Goal: Task Accomplishment & Management: Use online tool/utility

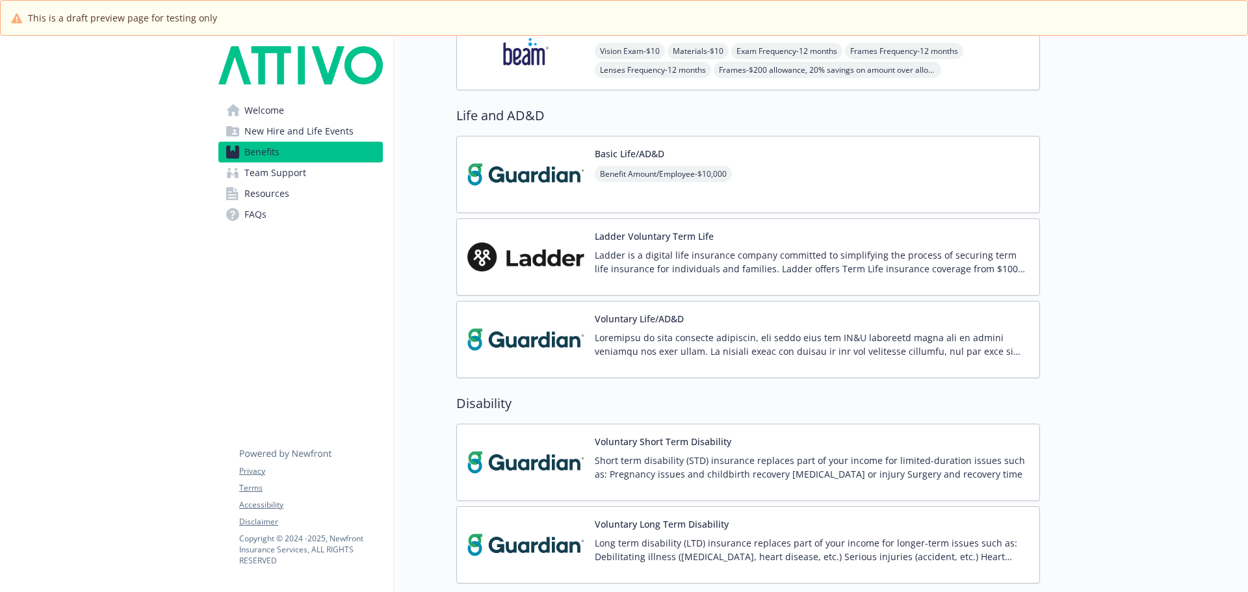
scroll to position [1040, 0]
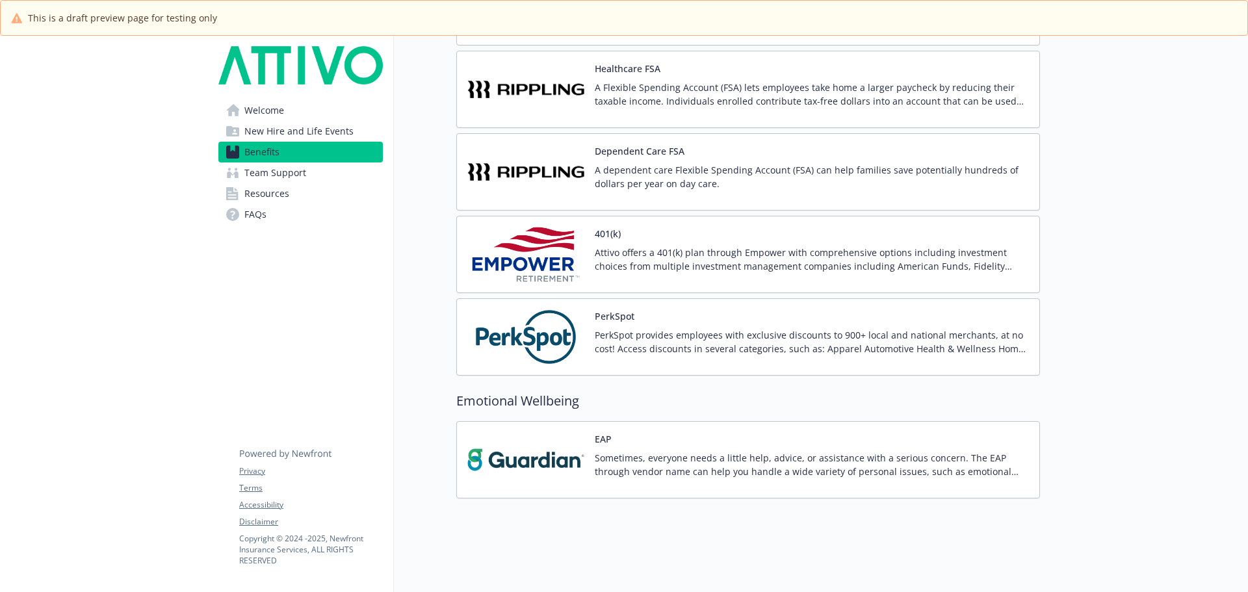
click at [600, 246] on p "Attivo offers a 401(k) plan through Empower with comprehensive options includin…" at bounding box center [812, 259] width 434 height 27
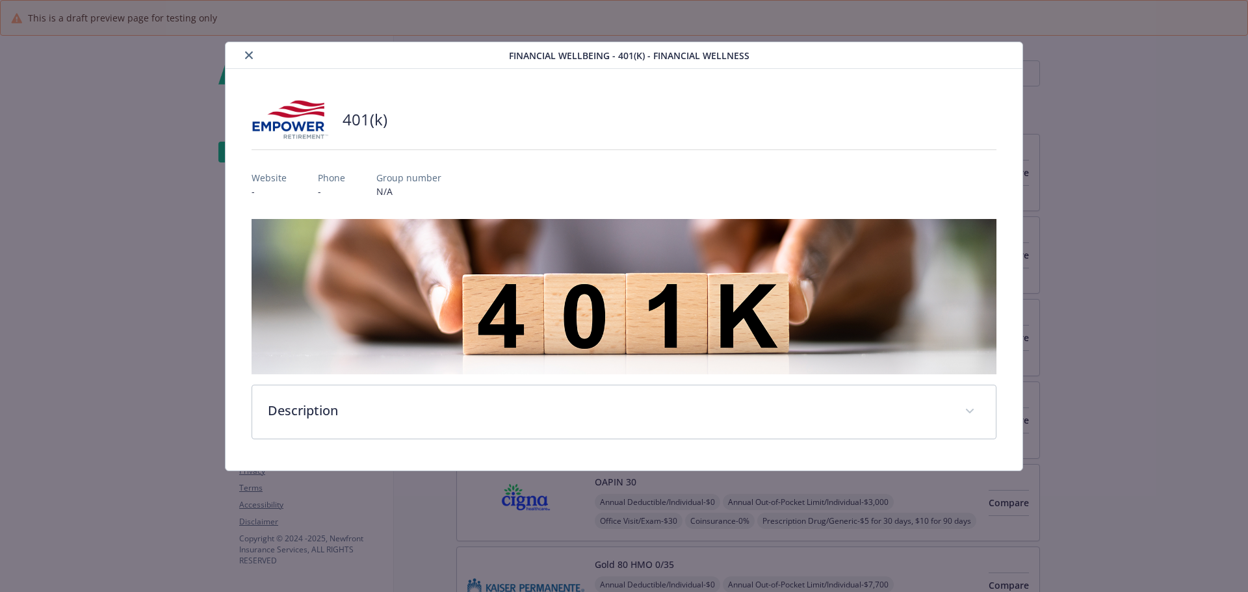
scroll to position [1824, 0]
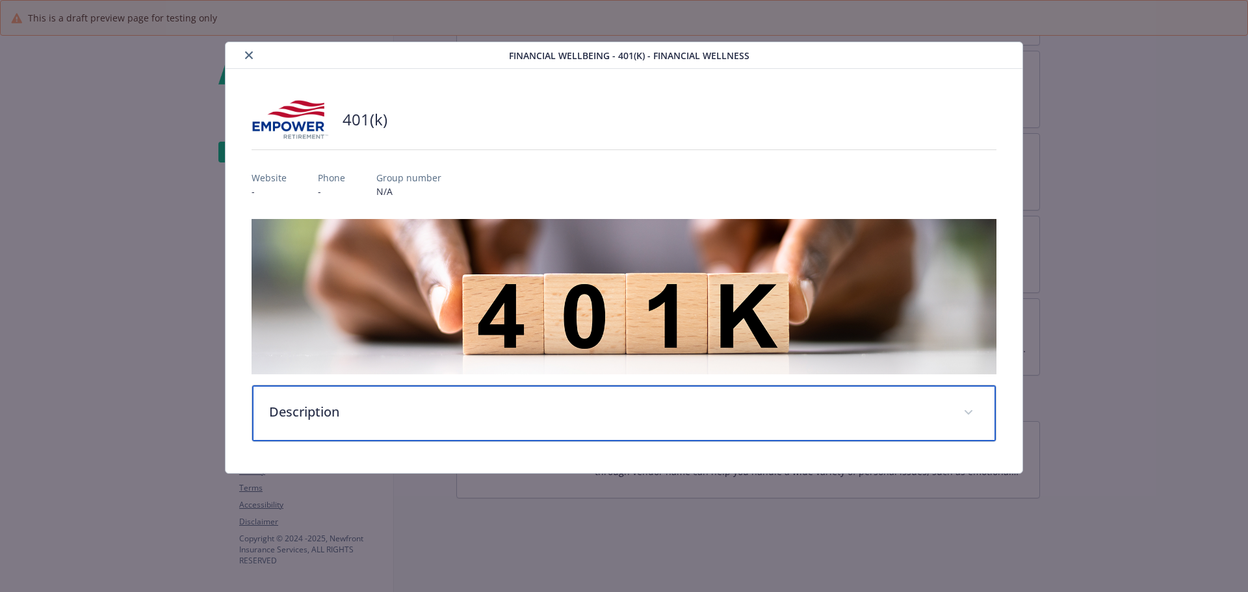
click at [365, 403] on p "Description" at bounding box center [608, 412] width 679 height 20
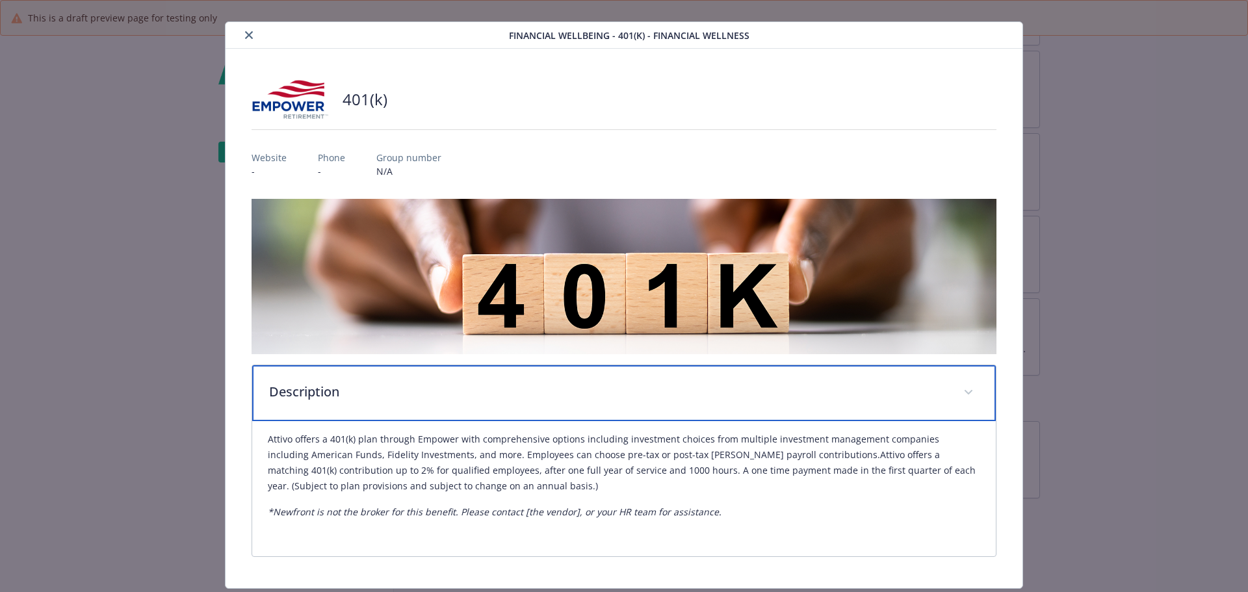
scroll to position [0, 0]
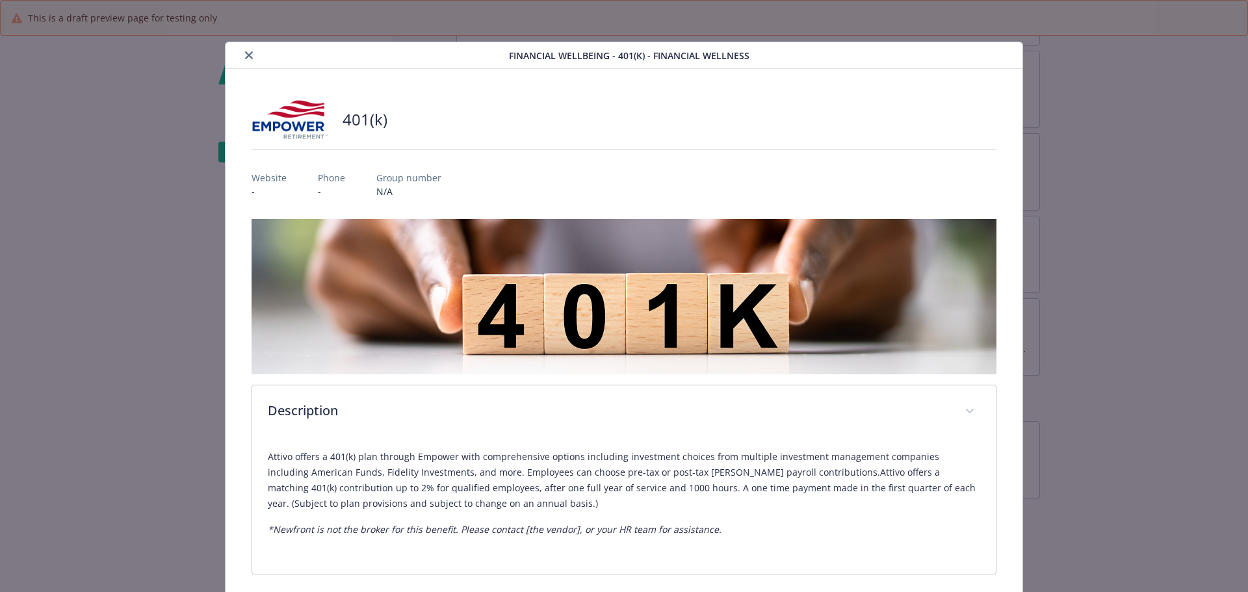
click at [250, 51] on button "close" at bounding box center [249, 55] width 16 height 16
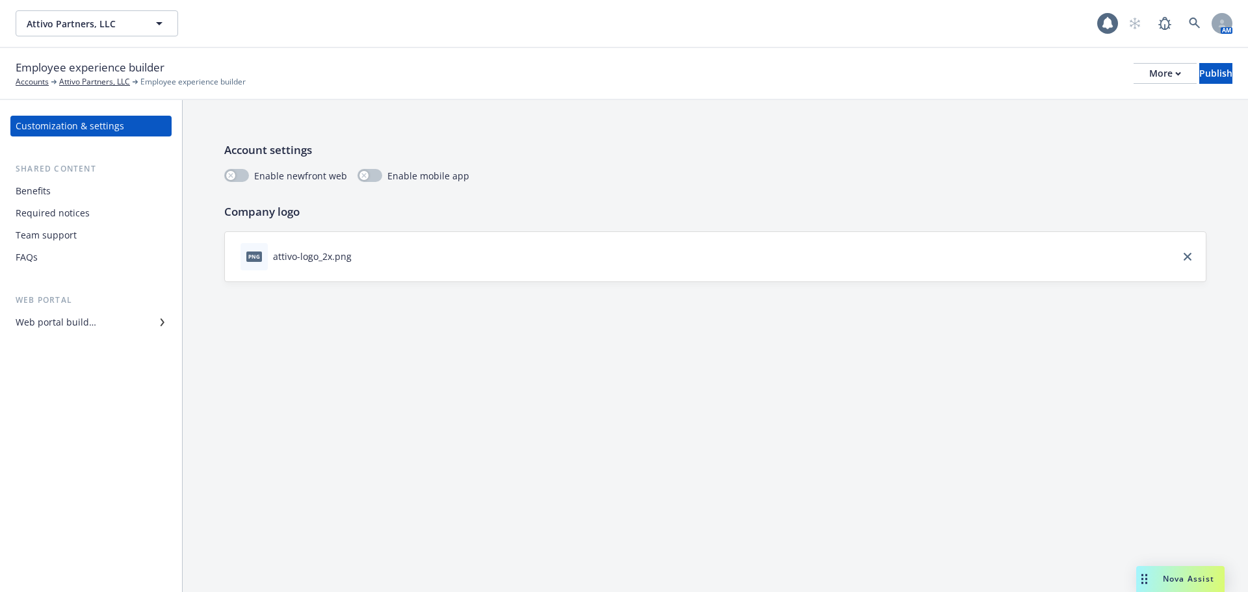
click at [48, 187] on div "Benefits" at bounding box center [33, 191] width 35 height 21
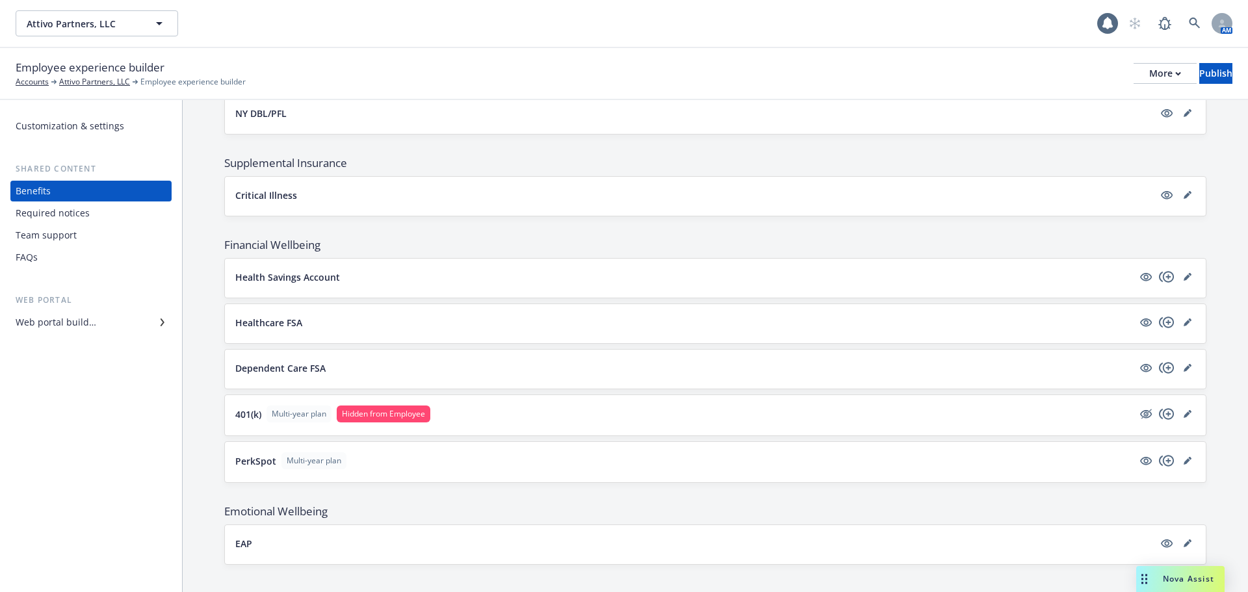
scroll to position [1135, 0]
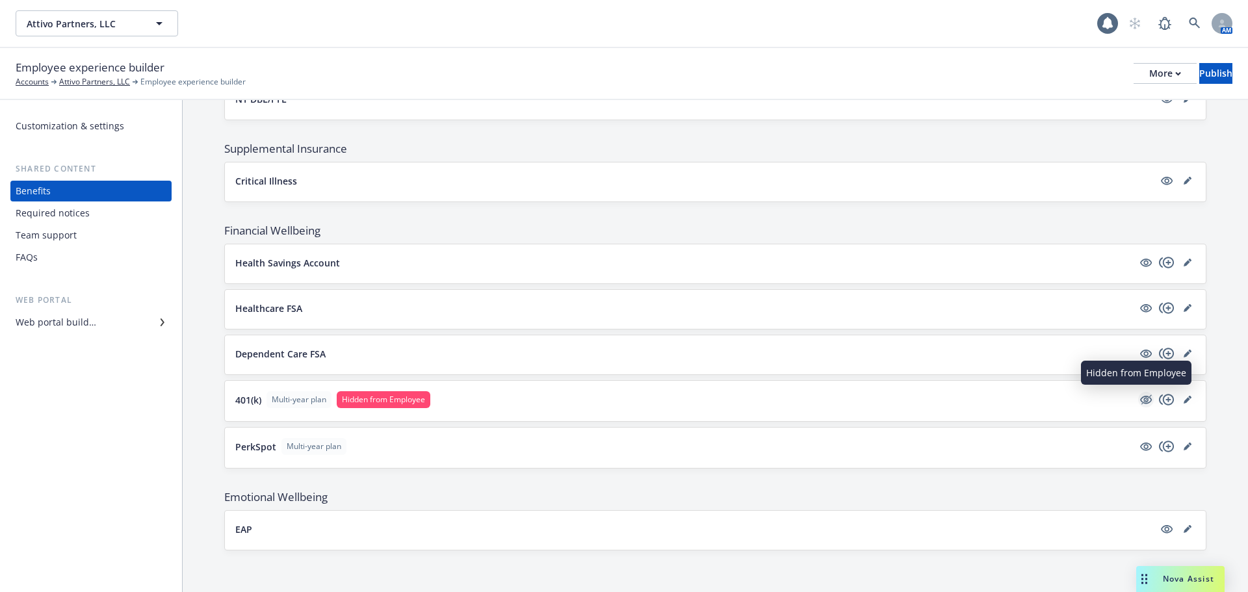
click at [1142, 400] on icon "hidden" at bounding box center [1147, 400] width 10 height 10
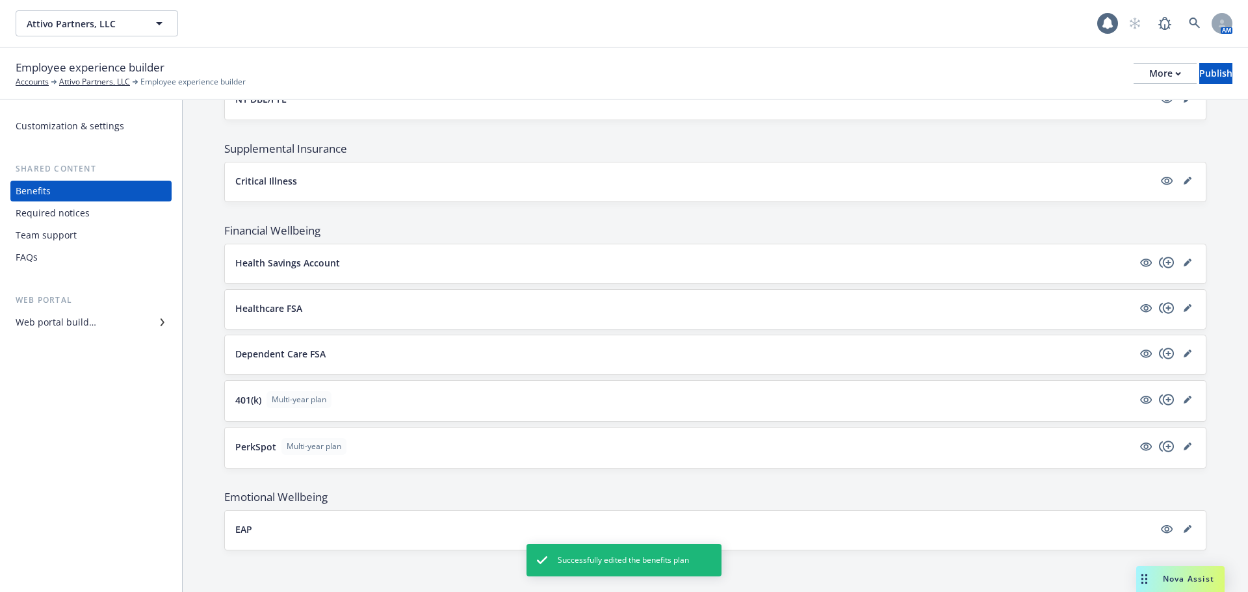
click at [550, 396] on button "401(k) Multi-year plan" at bounding box center [684, 399] width 898 height 17
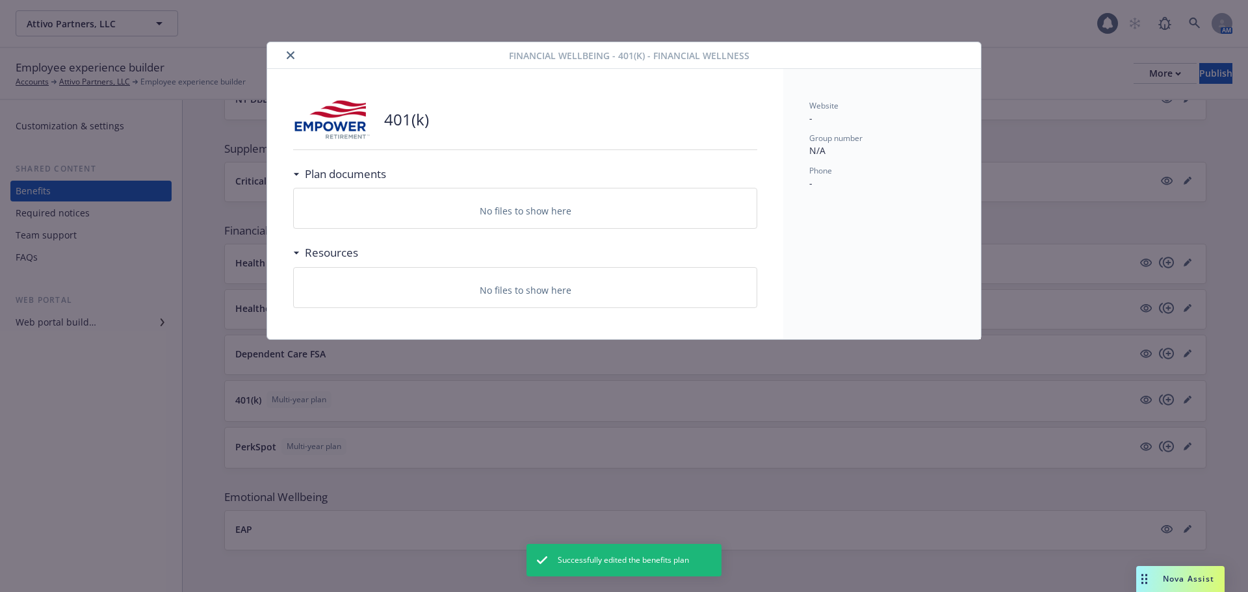
click at [289, 49] on button "close" at bounding box center [291, 55] width 16 height 16
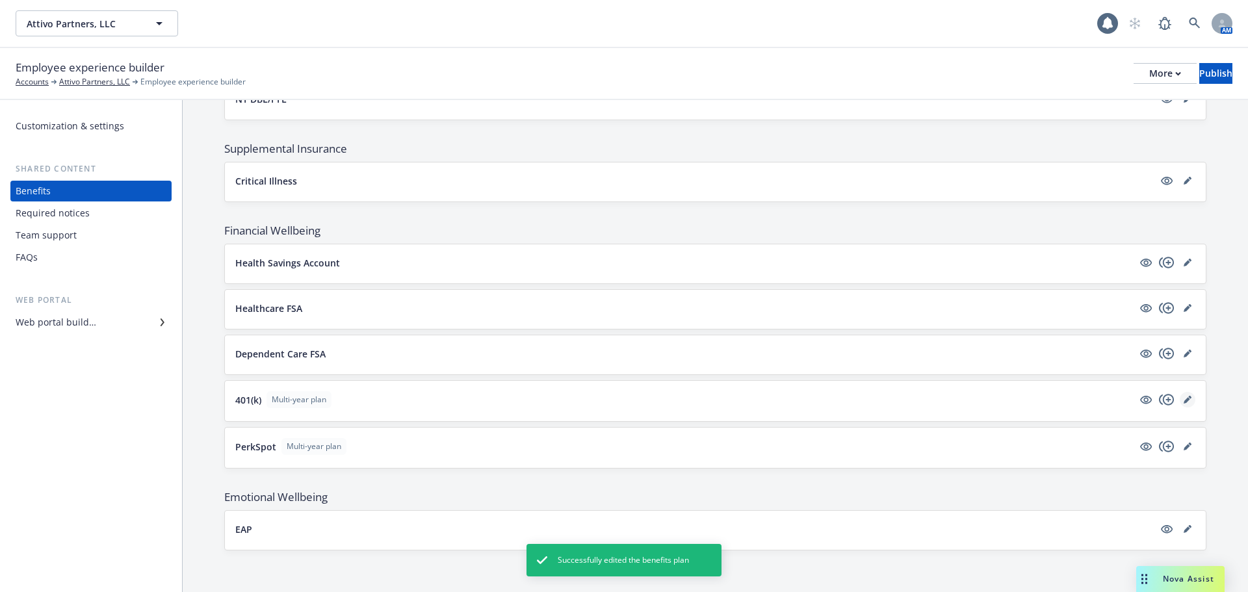
click at [1184, 397] on icon "editPencil" at bounding box center [1188, 400] width 8 height 8
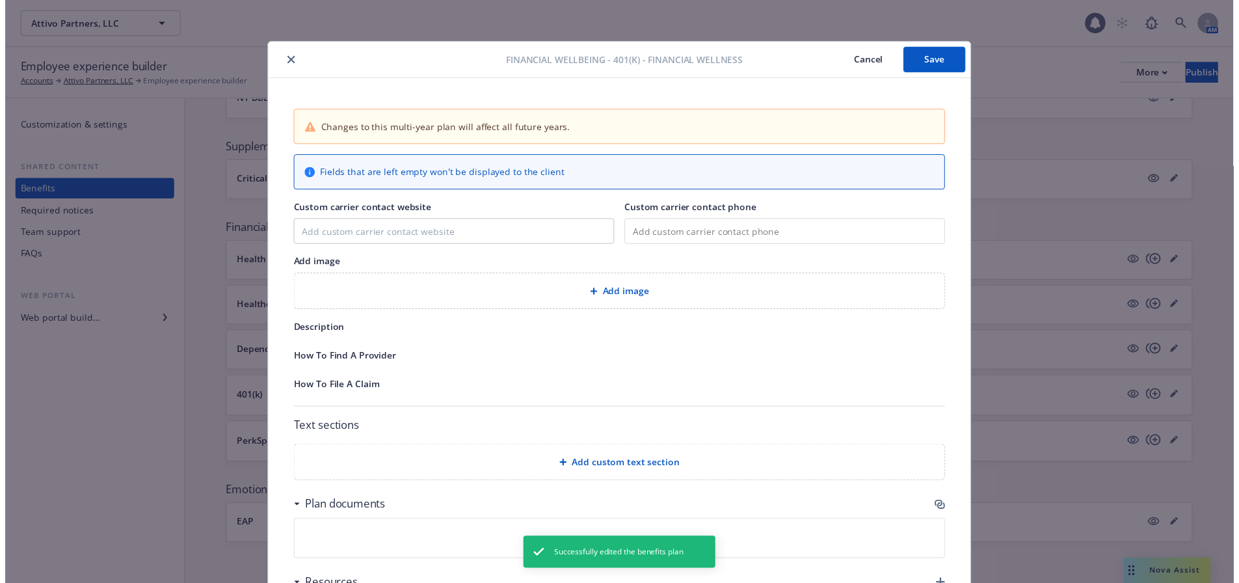
scroll to position [39, 0]
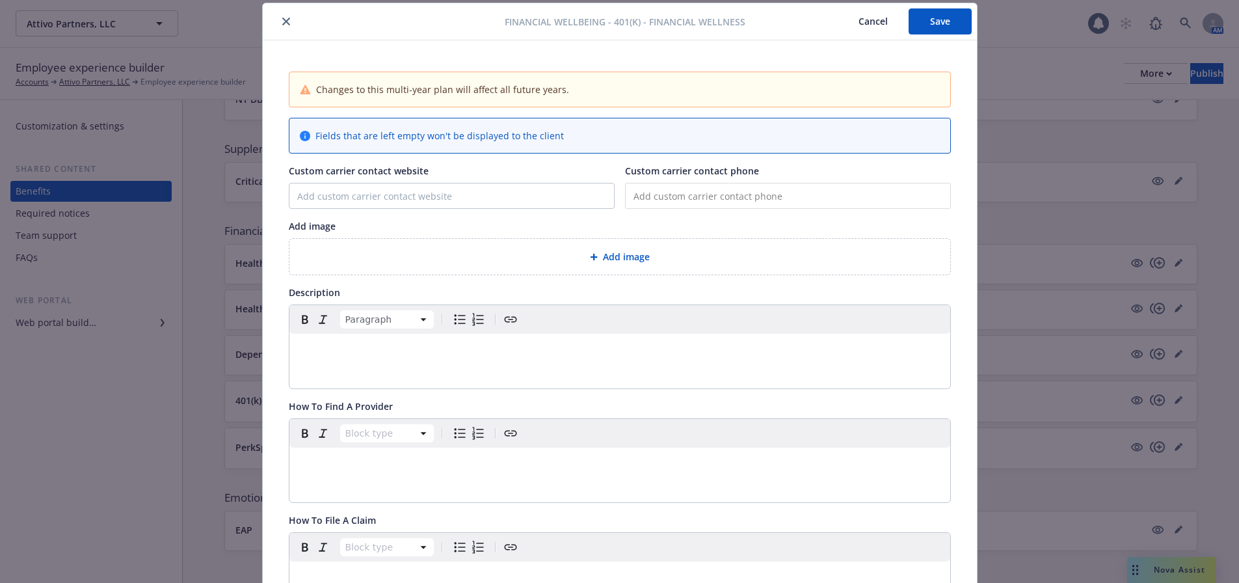
drag, startPoint x: 358, startPoint y: 367, endPoint x: 318, endPoint y: 343, distance: 46.9
click at [318, 343] on p "editable markdown" at bounding box center [619, 349] width 645 height 16
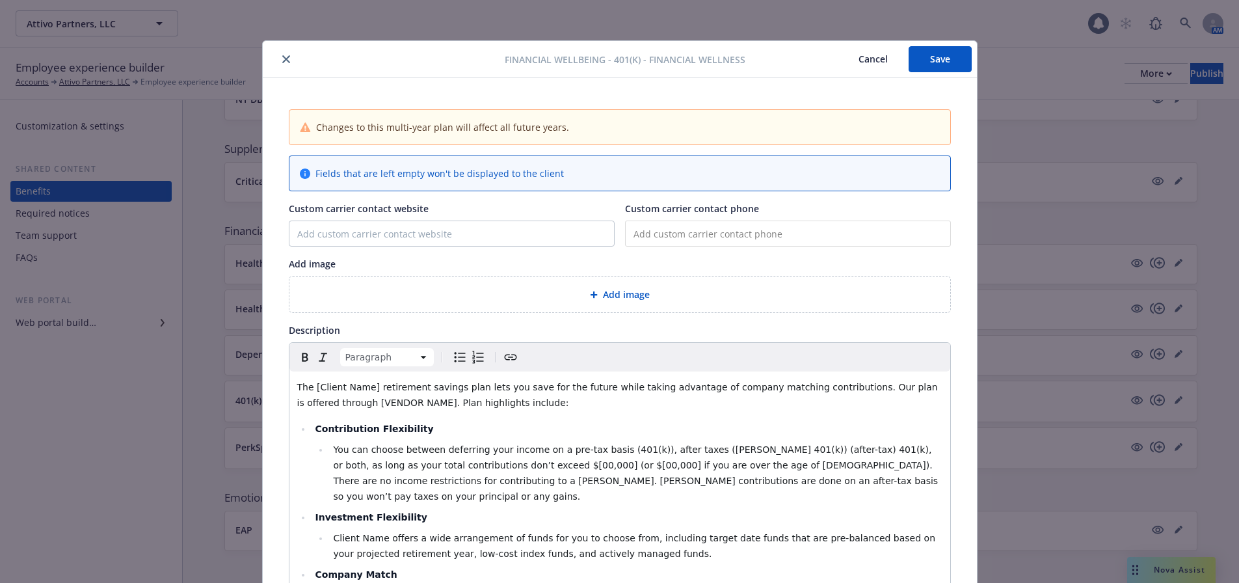
scroll to position [0, 0]
click at [603, 298] on span "Add image" at bounding box center [626, 296] width 47 height 14
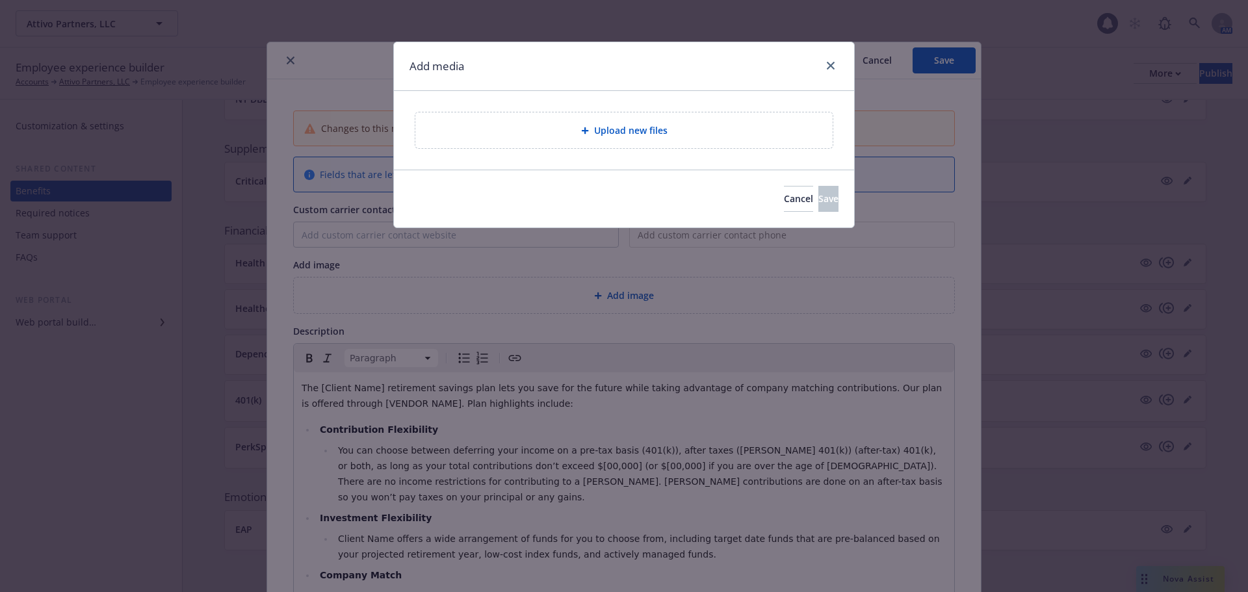
click at [603, 130] on span "Upload new files" at bounding box center [630, 131] width 73 height 14
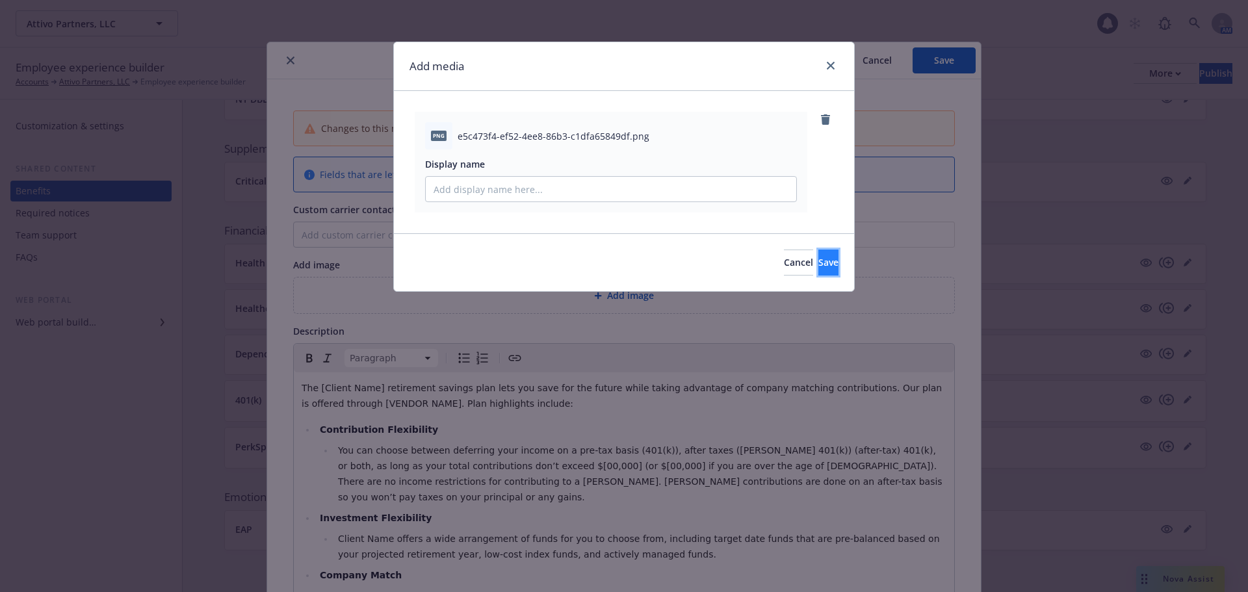
click at [819, 254] on button "Save" at bounding box center [829, 263] width 20 height 26
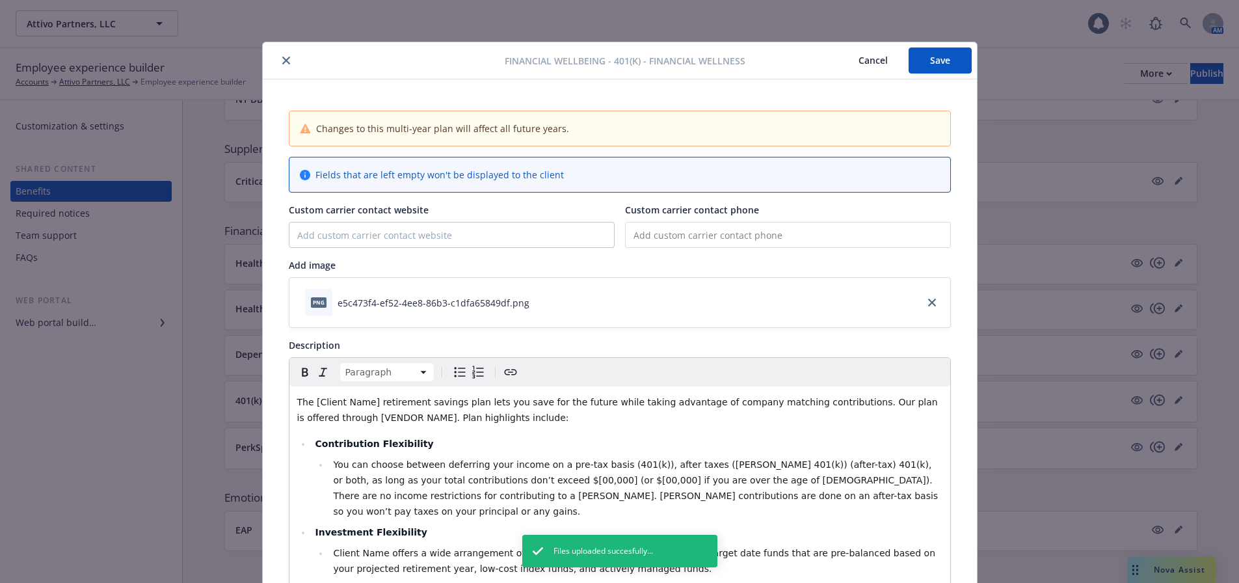
click at [931, 65] on button "Save" at bounding box center [939, 60] width 63 height 26
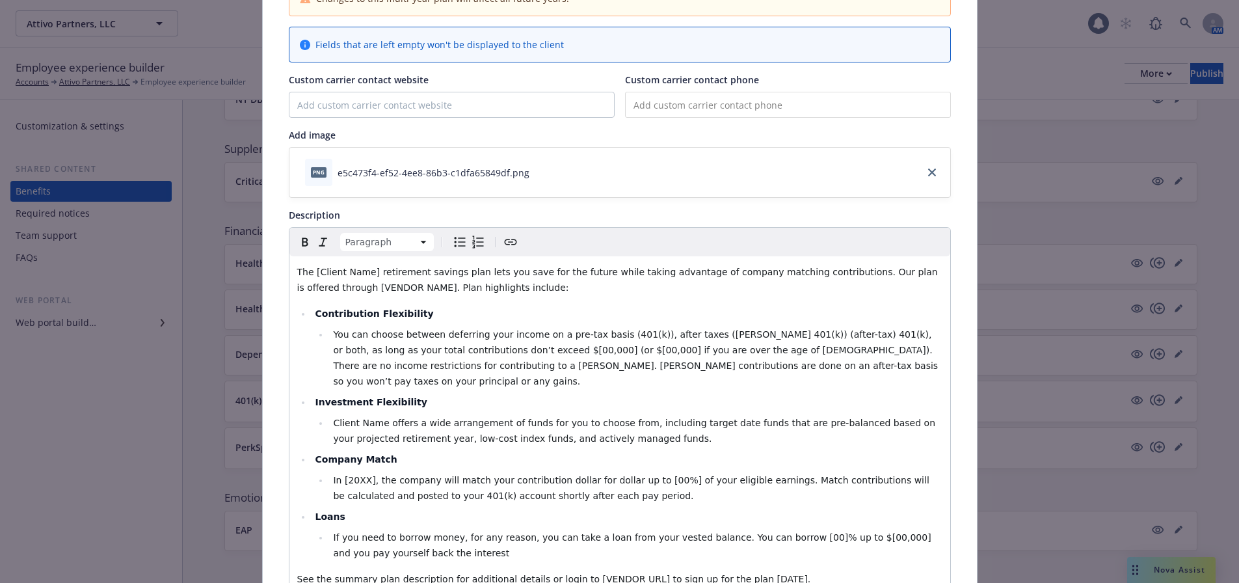
scroll to position [195, 0]
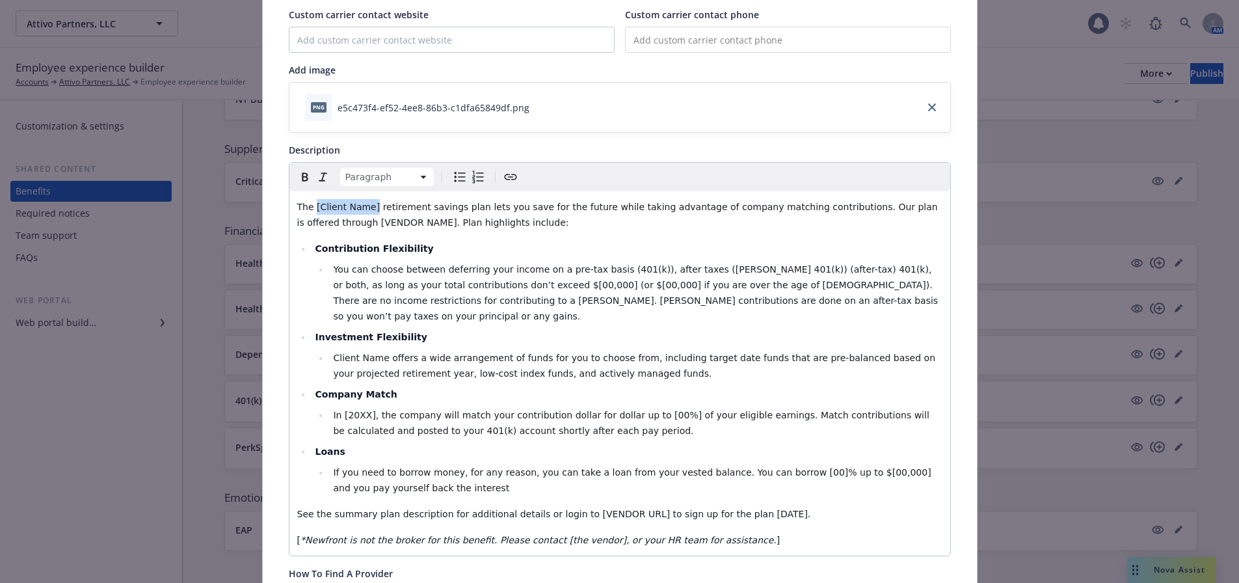
drag, startPoint x: 364, startPoint y: 205, endPoint x: 308, endPoint y: 209, distance: 56.0
click at [308, 209] on span "The [Client Name] retirement savings plan lets you save for the future while ta…" at bounding box center [619, 215] width 644 height 26
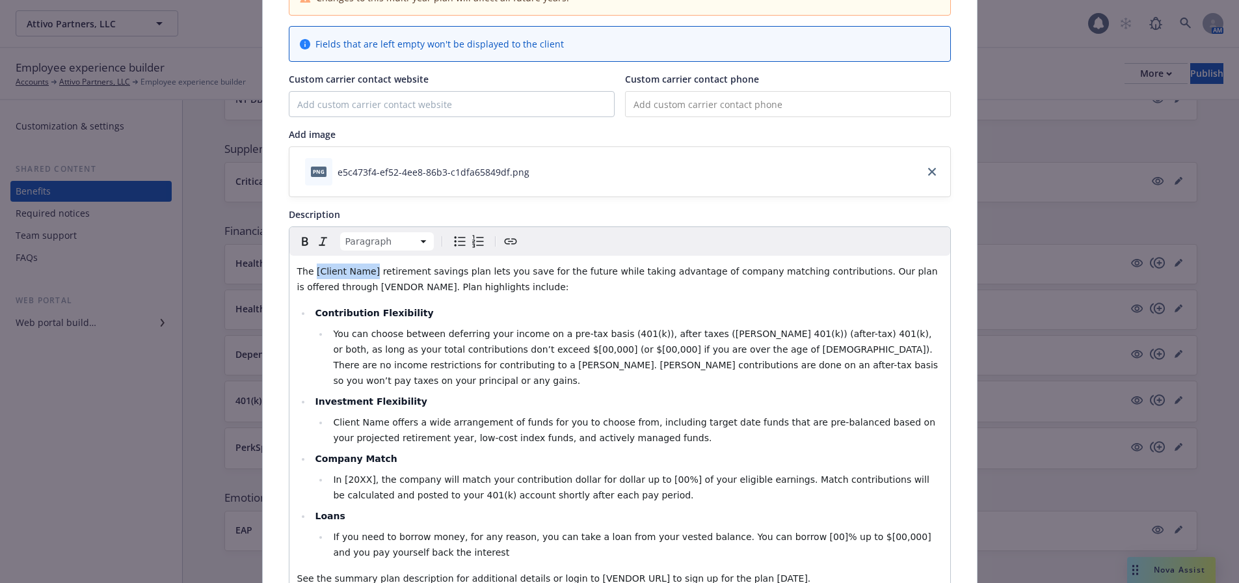
scroll to position [130, 0]
click at [430, 285] on span "The [Client Name] retirement savings plan lets you save for the future while ta…" at bounding box center [619, 280] width 644 height 26
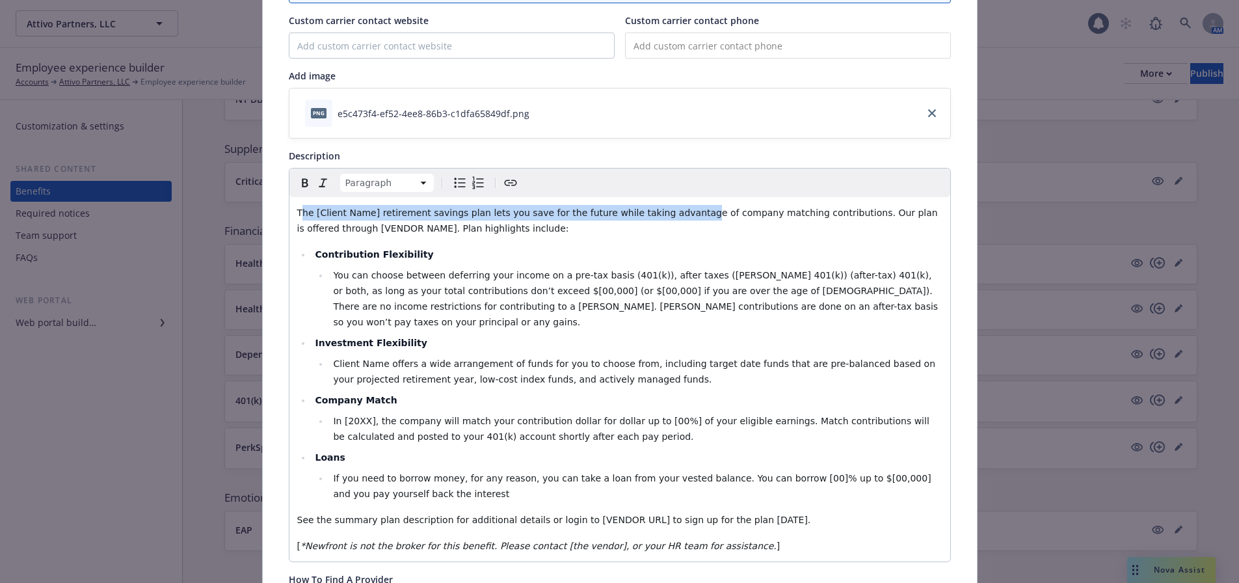
scroll to position [152, 0]
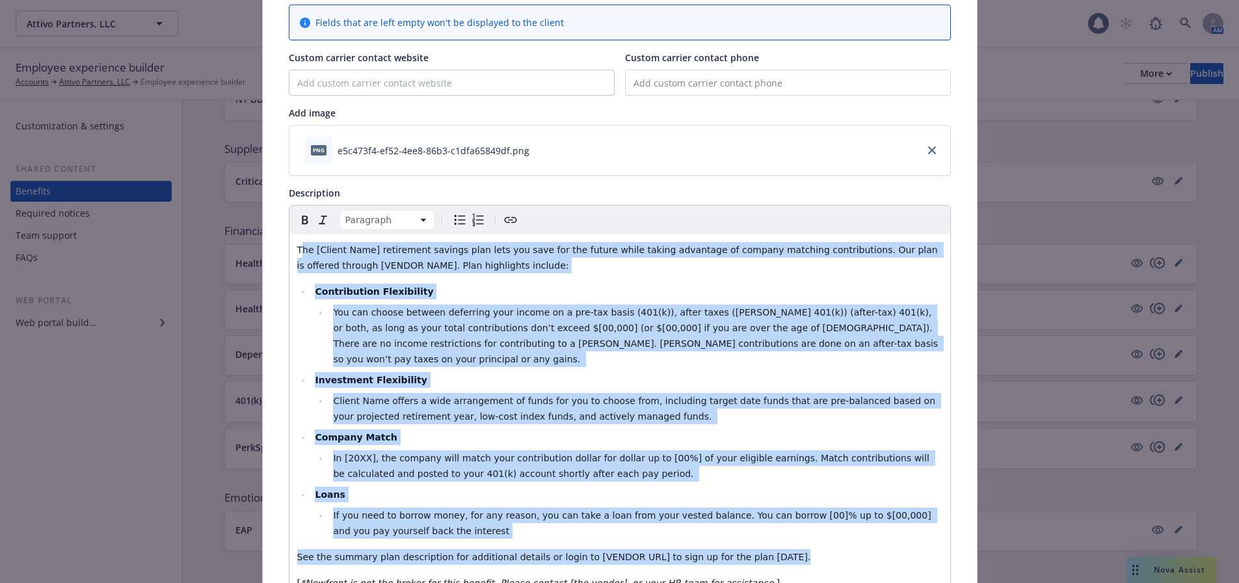
drag, startPoint x: 295, startPoint y: 269, endPoint x: 750, endPoint y: 537, distance: 528.4
click at [750, 540] on div "The [Client Name] retirement savings plan lets you save for the future while ta…" at bounding box center [619, 416] width 661 height 364
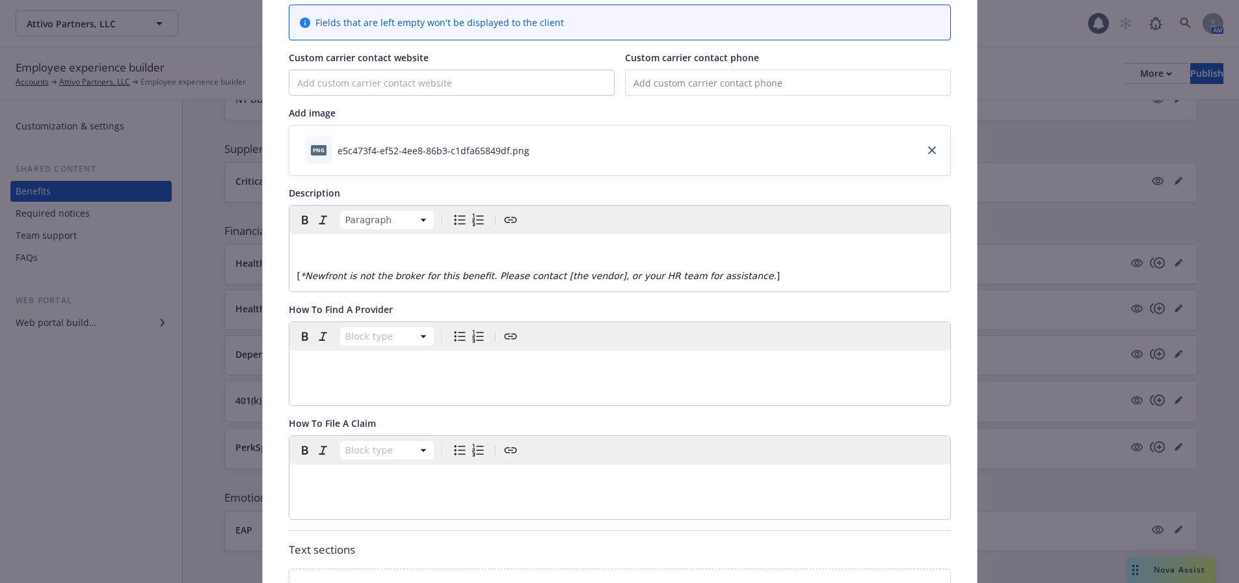
click at [329, 236] on div "[ *Newfront is not the broker for this benefit. Please contact [the vendor], or…" at bounding box center [619, 262] width 661 height 57
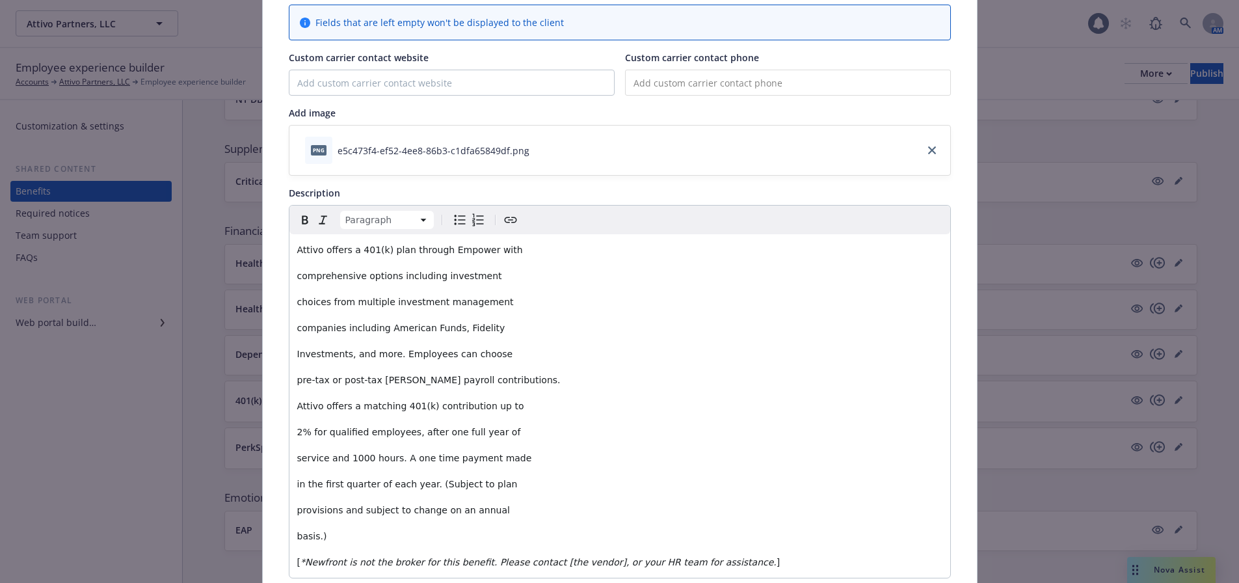
click at [297, 274] on span "comprehensive options including investment" at bounding box center [399, 275] width 205 height 10
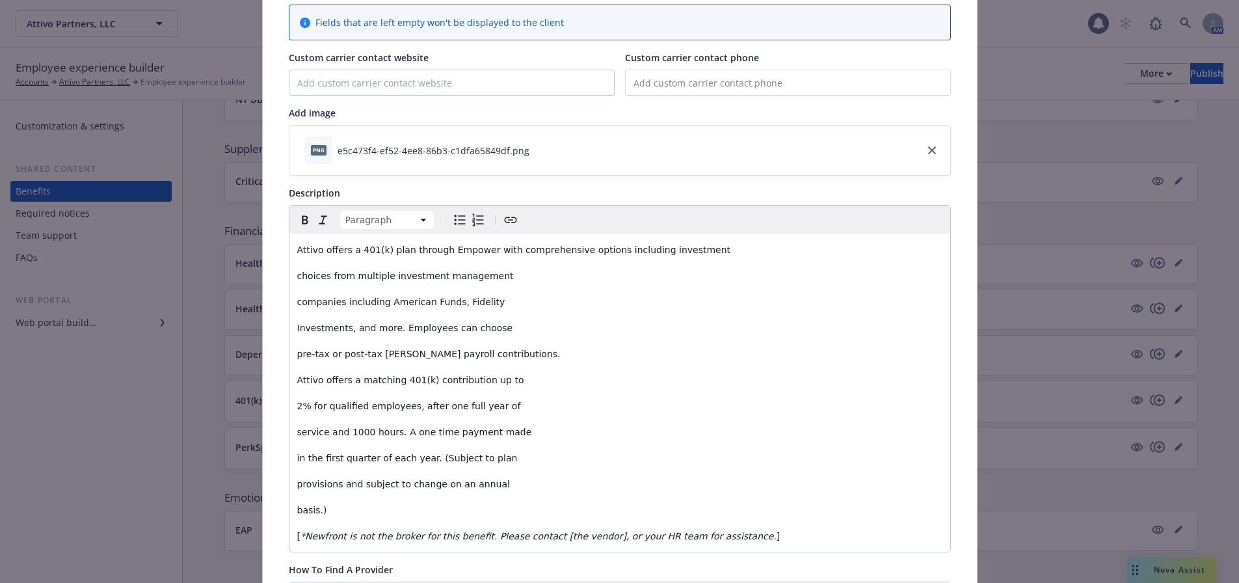
click at [291, 271] on div "Attivo offers a 401(k) plan through Empower with comprehensive options includin…" at bounding box center [619, 392] width 661 height 317
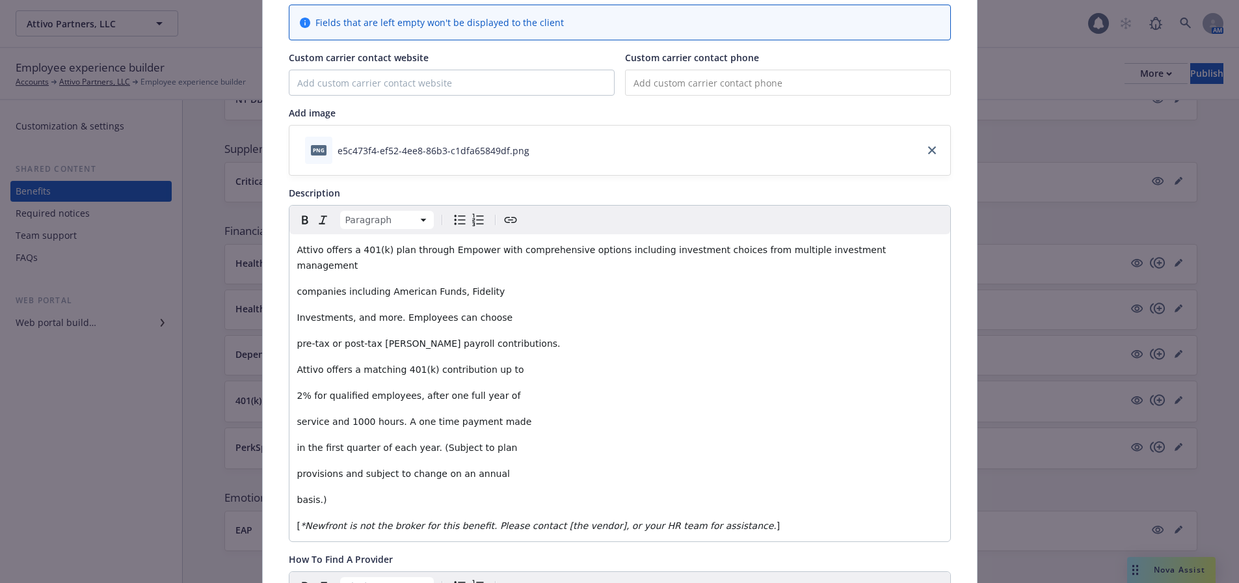
click at [297, 286] on span "companies including American Funds, Fidelity" at bounding box center [401, 291] width 208 height 10
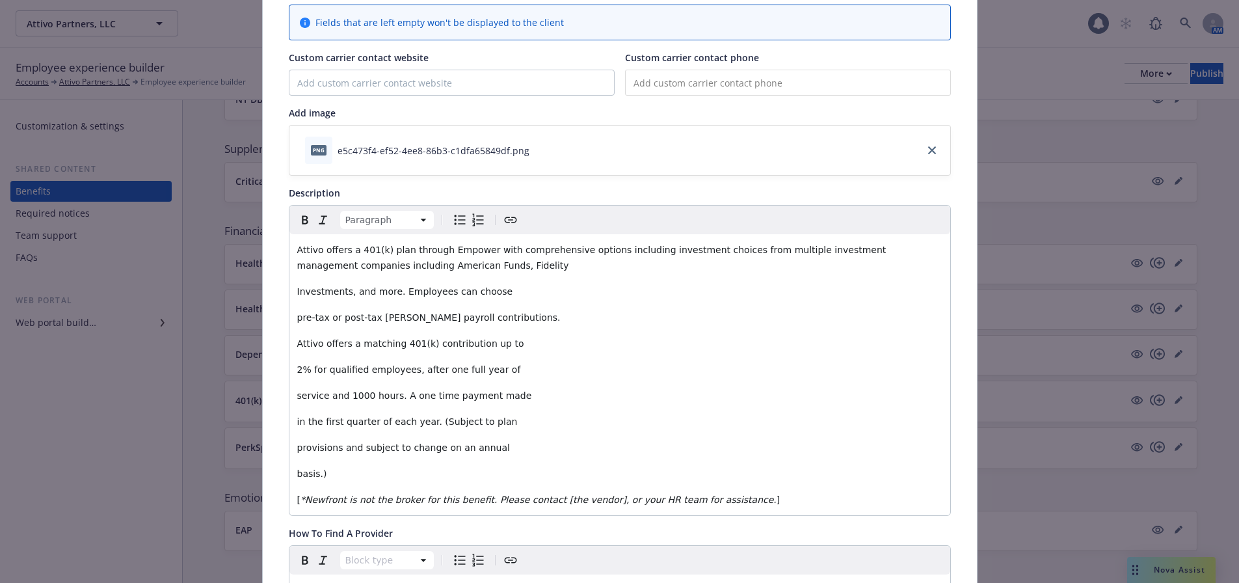
click at [291, 290] on div "Attivo offers a 401(k) plan through Empower with comprehensive options includin…" at bounding box center [619, 374] width 661 height 281
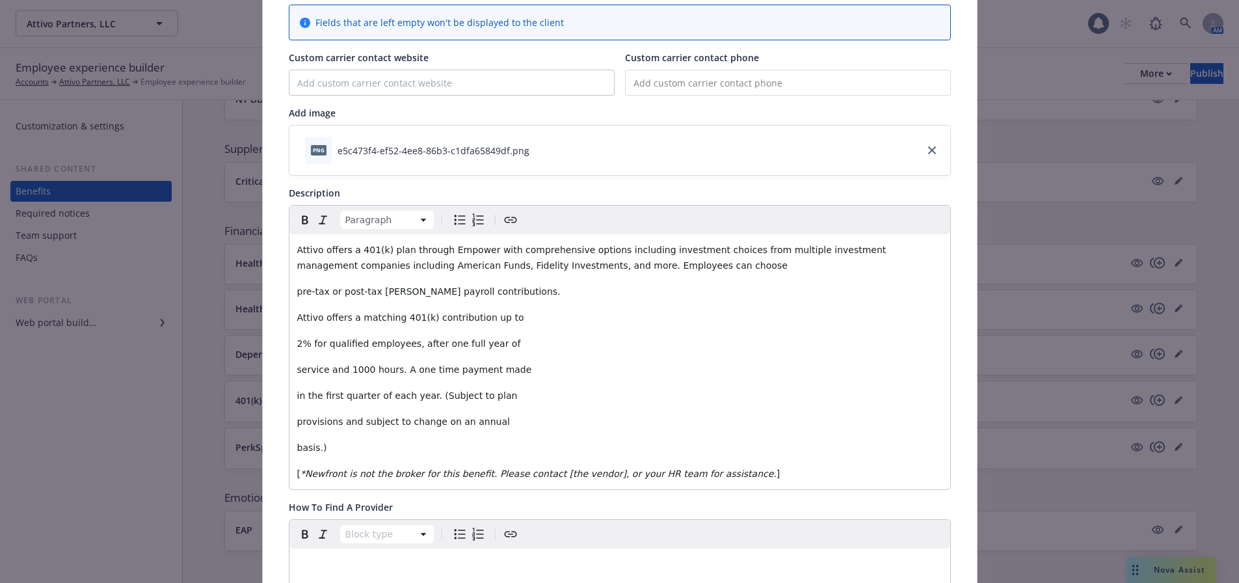
click at [291, 290] on div "Attivo offers a 401(k) plan through Empower with comprehensive options includin…" at bounding box center [619, 361] width 661 height 255
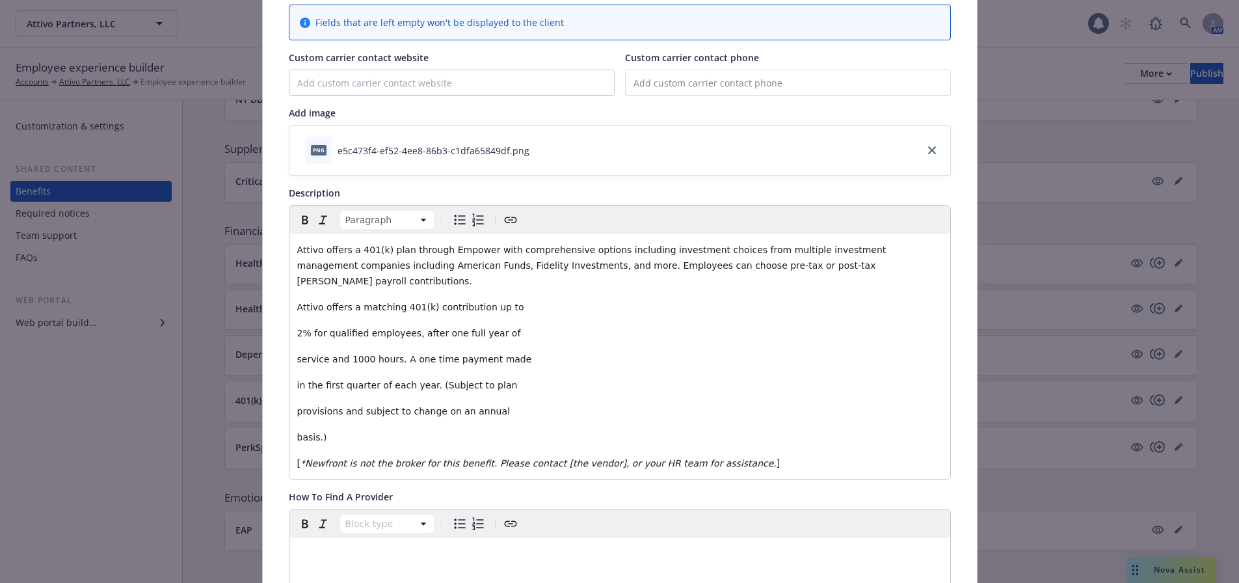
click at [291, 294] on div "Attivo offers a 401(k) plan through Empower with comprehensive options includin…" at bounding box center [619, 356] width 661 height 244
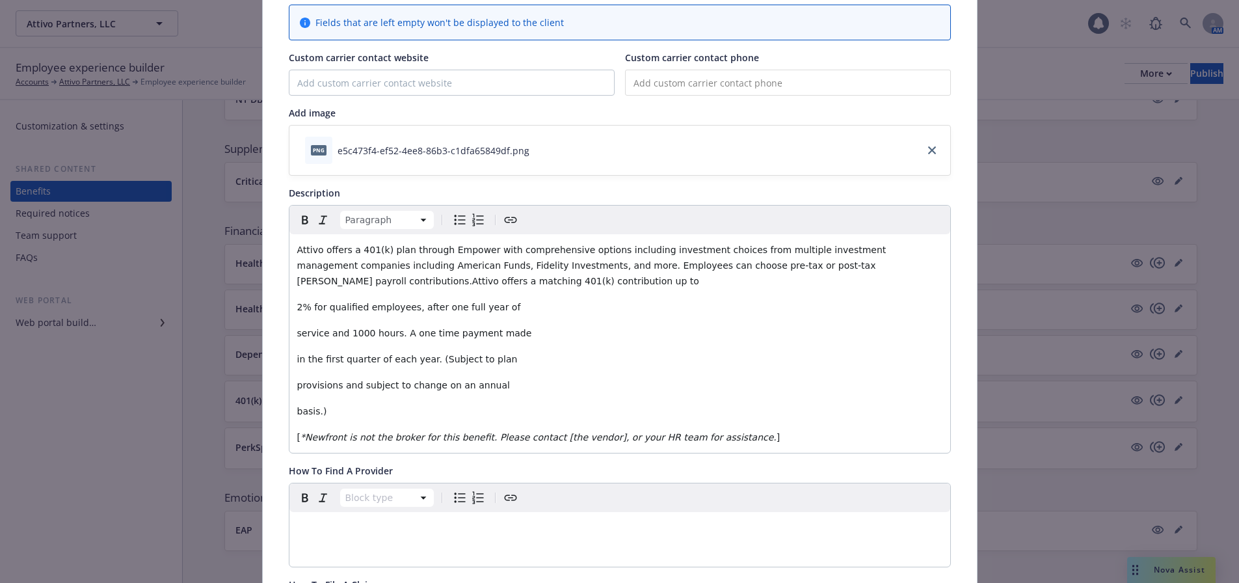
click at [289, 306] on div "Attivo offers a 401(k) plan through Empower with comprehensive options includin…" at bounding box center [619, 343] width 661 height 218
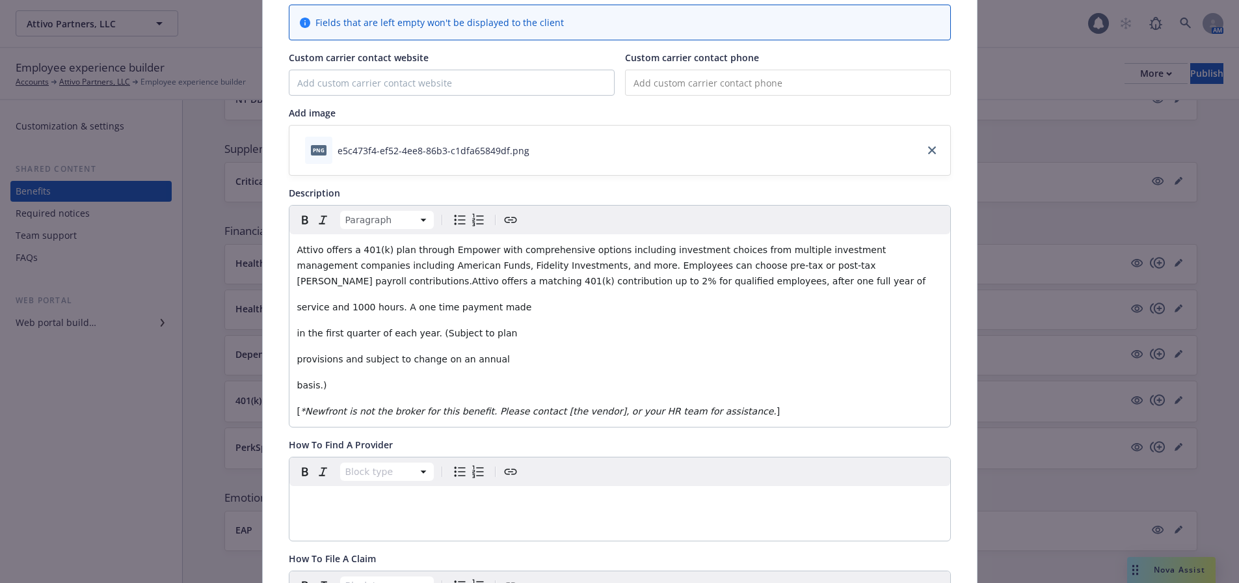
click at [297, 307] on span "service and 1000 hours. A one time payment made" at bounding box center [414, 307] width 235 height 10
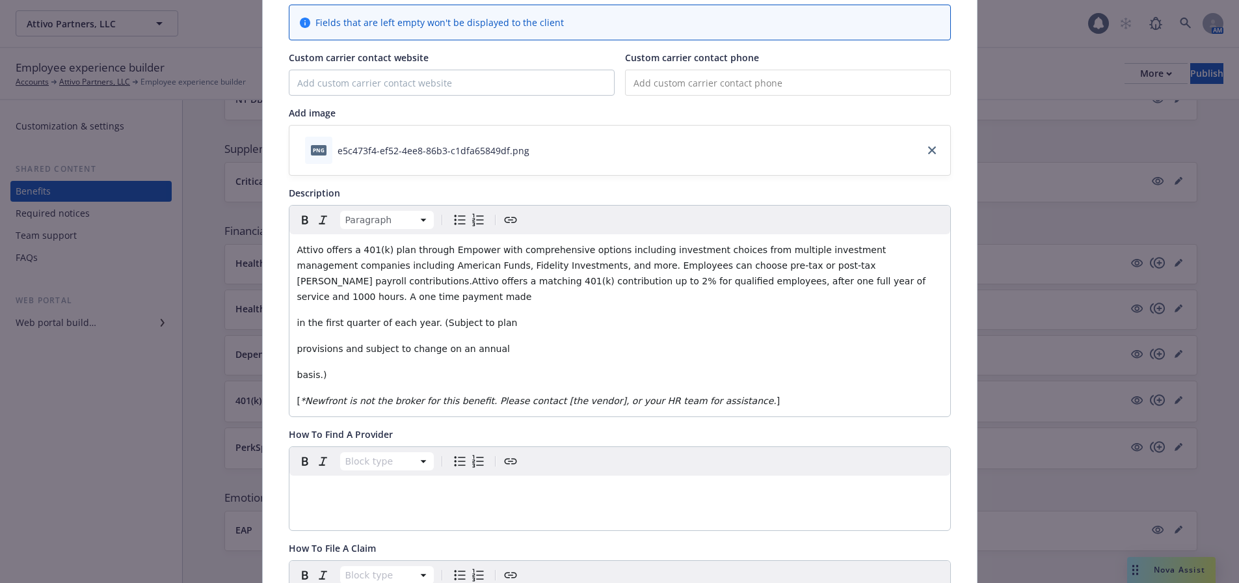
click at [291, 306] on div "Attivo offers a 401(k) plan through Empower with comprehensive options includin…" at bounding box center [619, 325] width 661 height 182
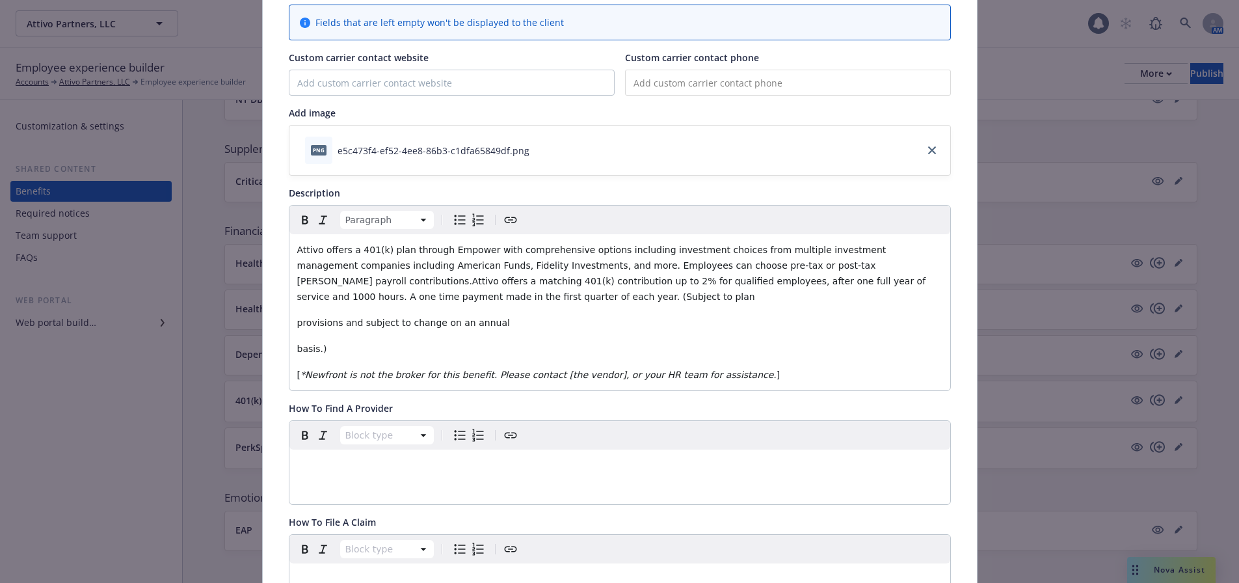
click at [297, 317] on span "provisions and subject to change on an annual" at bounding box center [403, 322] width 213 height 10
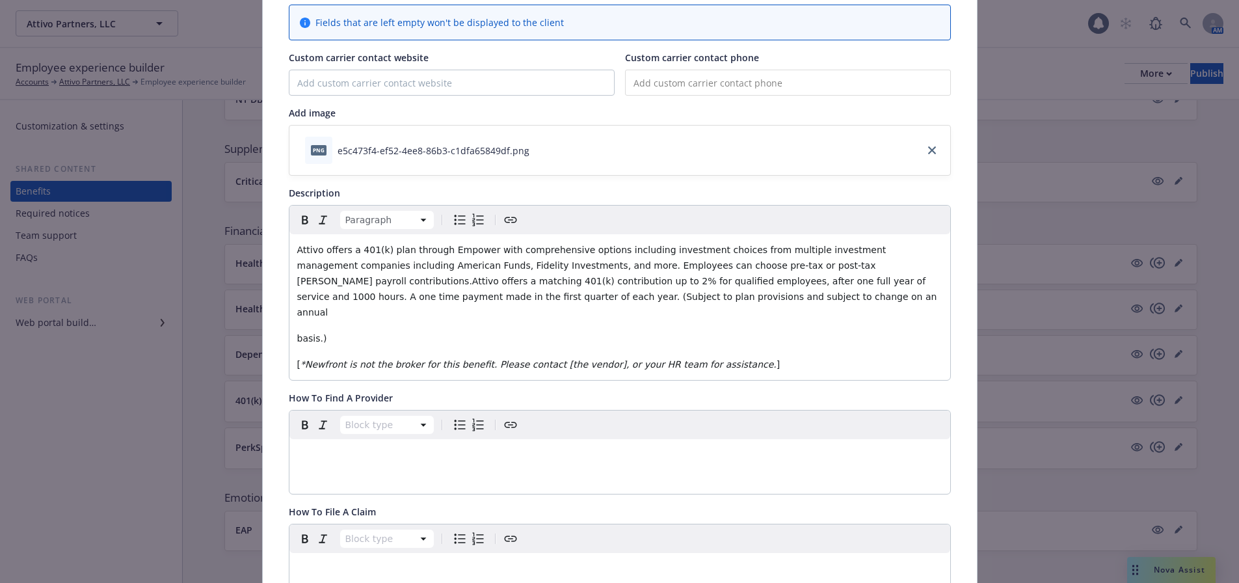
click at [289, 325] on div "Attivo offers a 401(k) plan through Empower with comprehensive options includin…" at bounding box center [619, 307] width 661 height 146
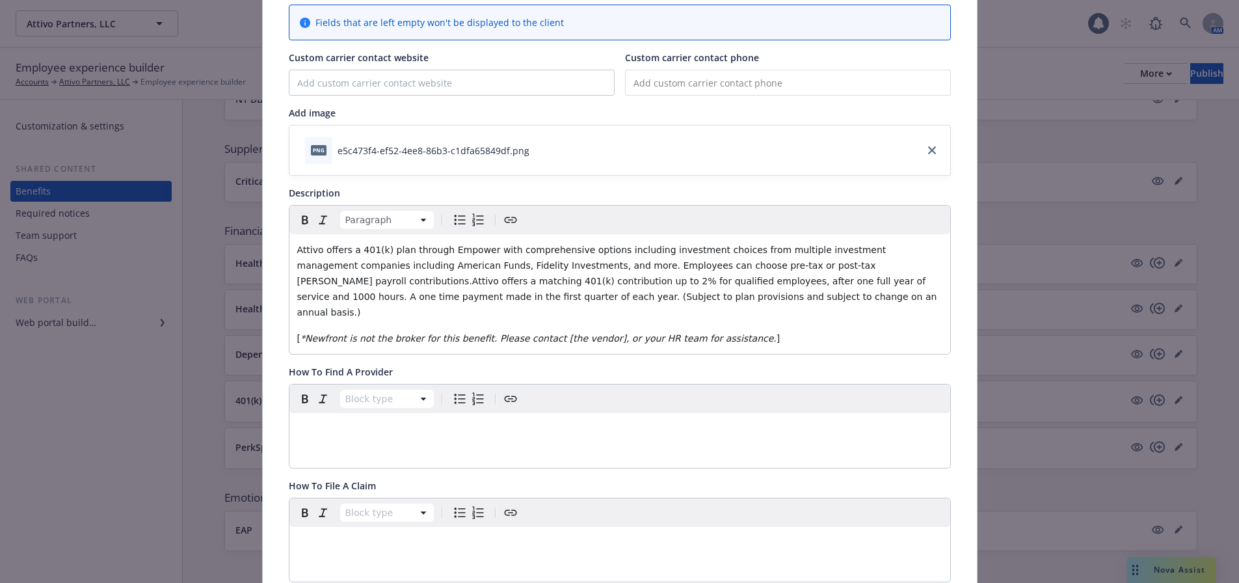
click at [297, 333] on span "[" at bounding box center [298, 338] width 3 height 10
click at [300, 333] on em "*Newfront is not the broker for this benefit. Please contact [the vendor], or y…" at bounding box center [538, 338] width 476 height 10
click at [703, 330] on p "*Newfront is not the broker for this benefit. Please contact [the vendor], or y…" at bounding box center [619, 338] width 645 height 16
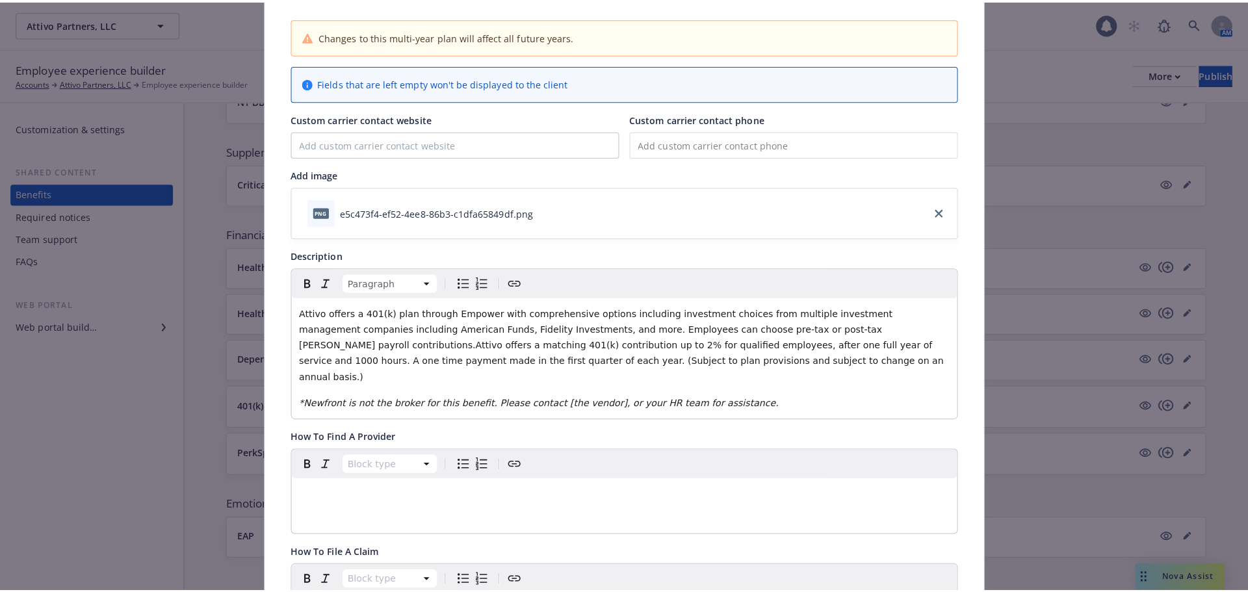
scroll to position [0, 0]
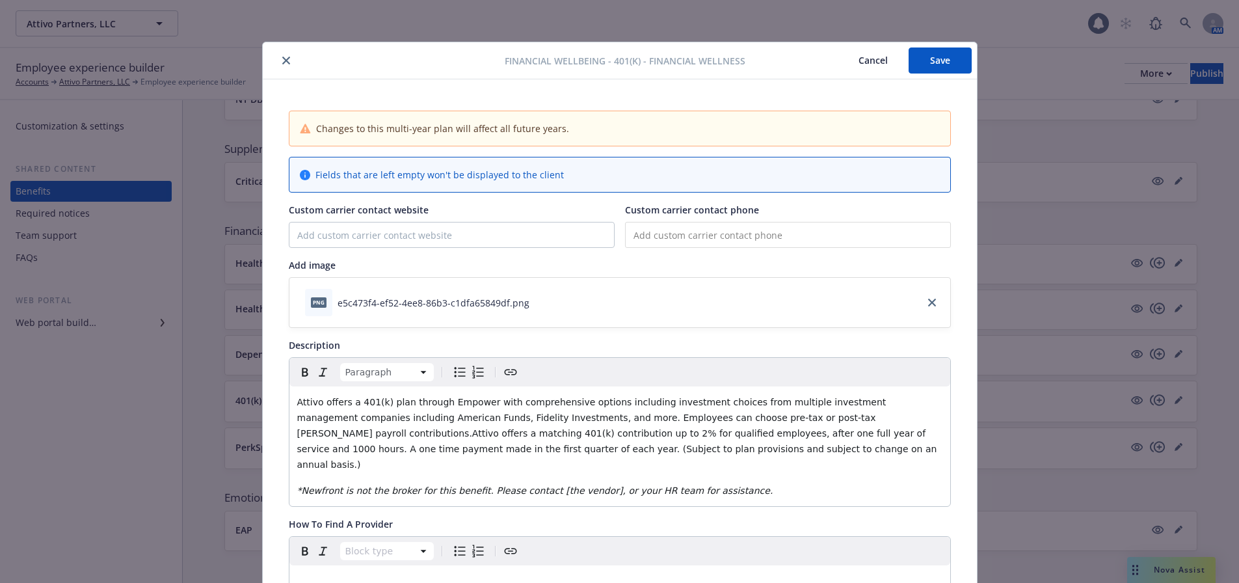
click at [949, 62] on button "Save" at bounding box center [939, 60] width 63 height 26
click at [925, 51] on button "Save" at bounding box center [939, 60] width 63 height 26
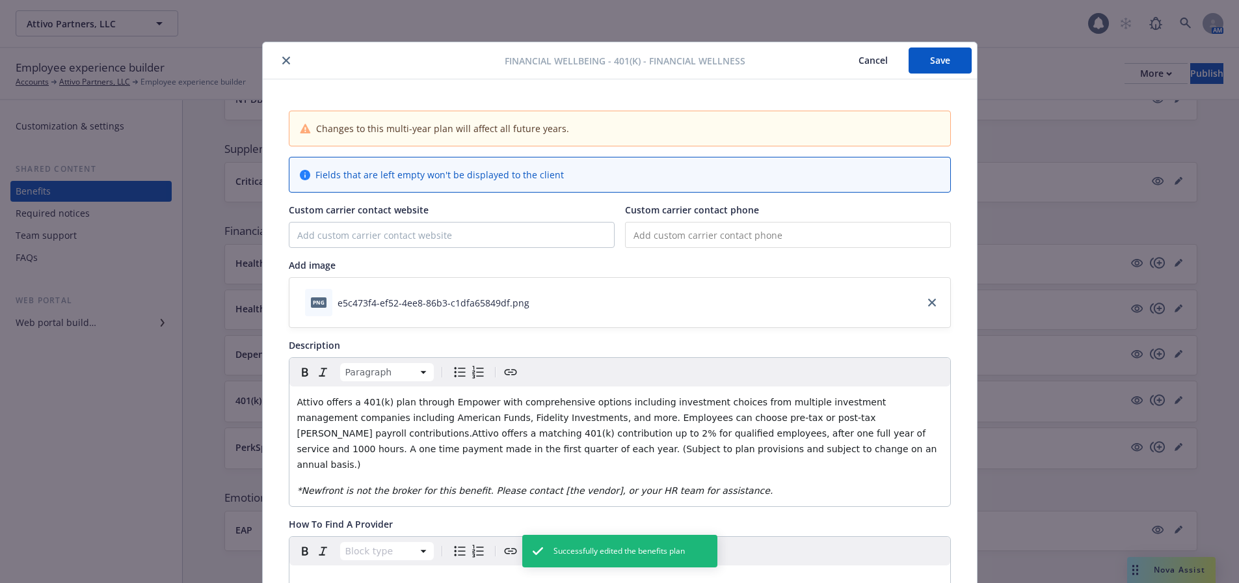
click at [282, 61] on icon "close" at bounding box center [286, 61] width 8 height 8
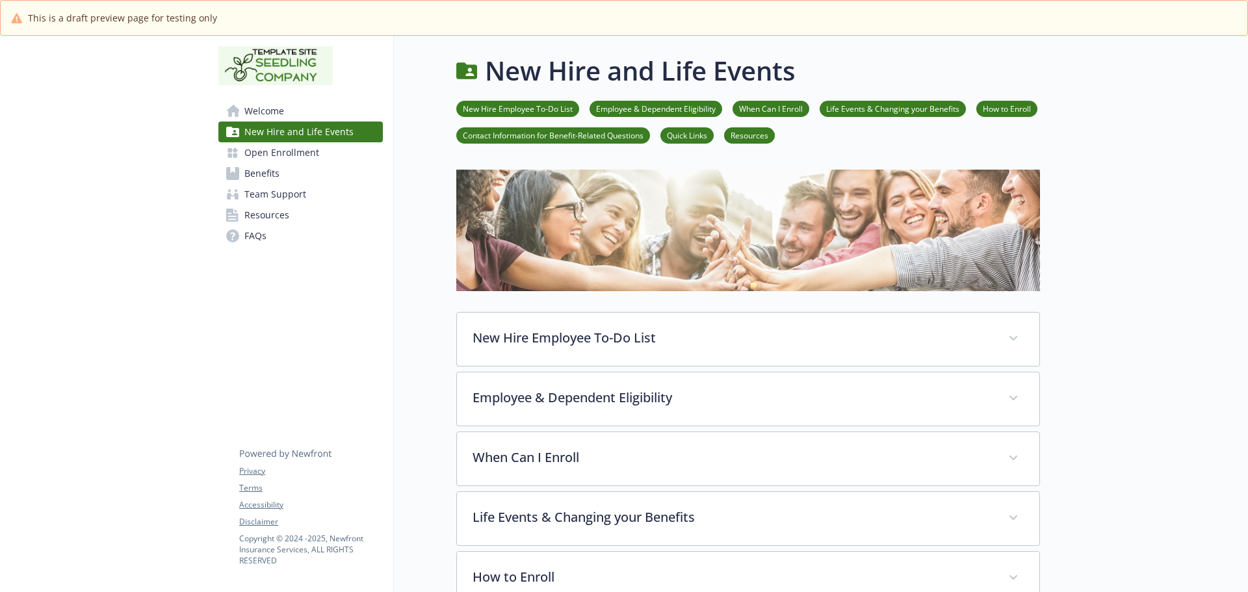
click at [278, 177] on span "Benefits" at bounding box center [261, 173] width 35 height 21
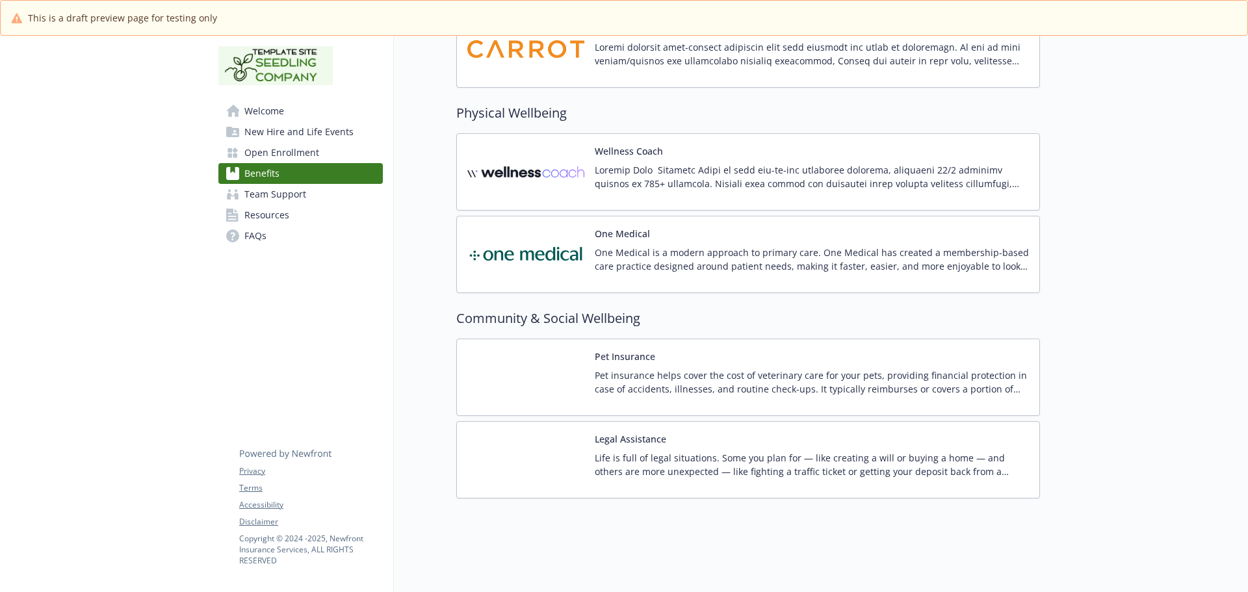
scroll to position [3432, 0]
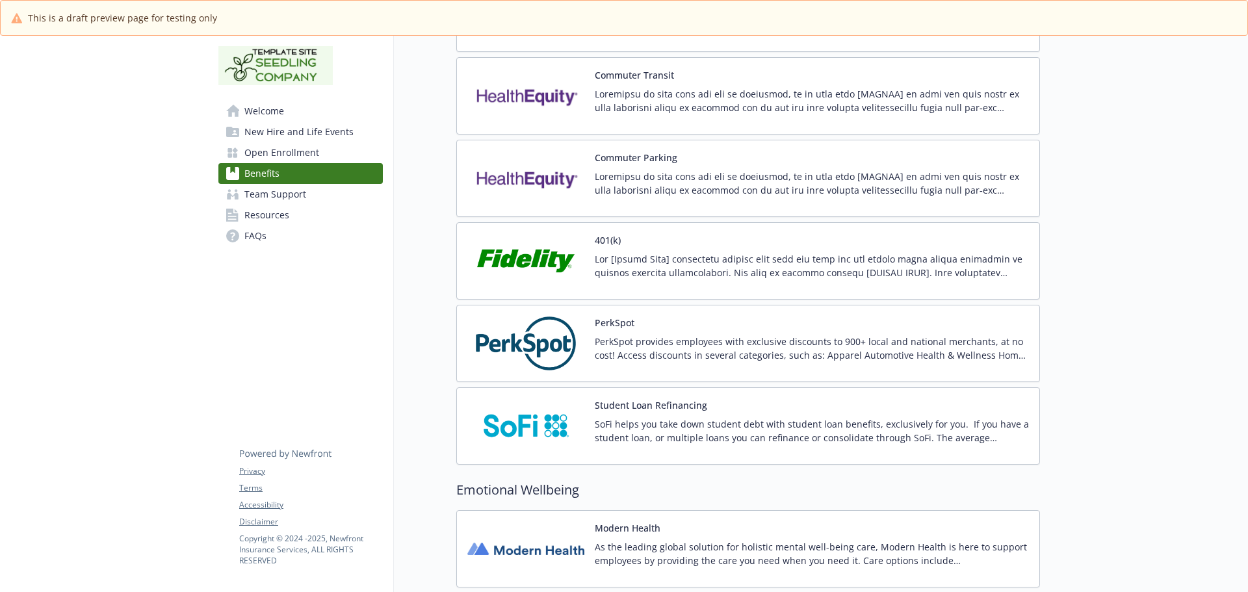
click at [550, 237] on img at bounding box center [525, 260] width 117 height 55
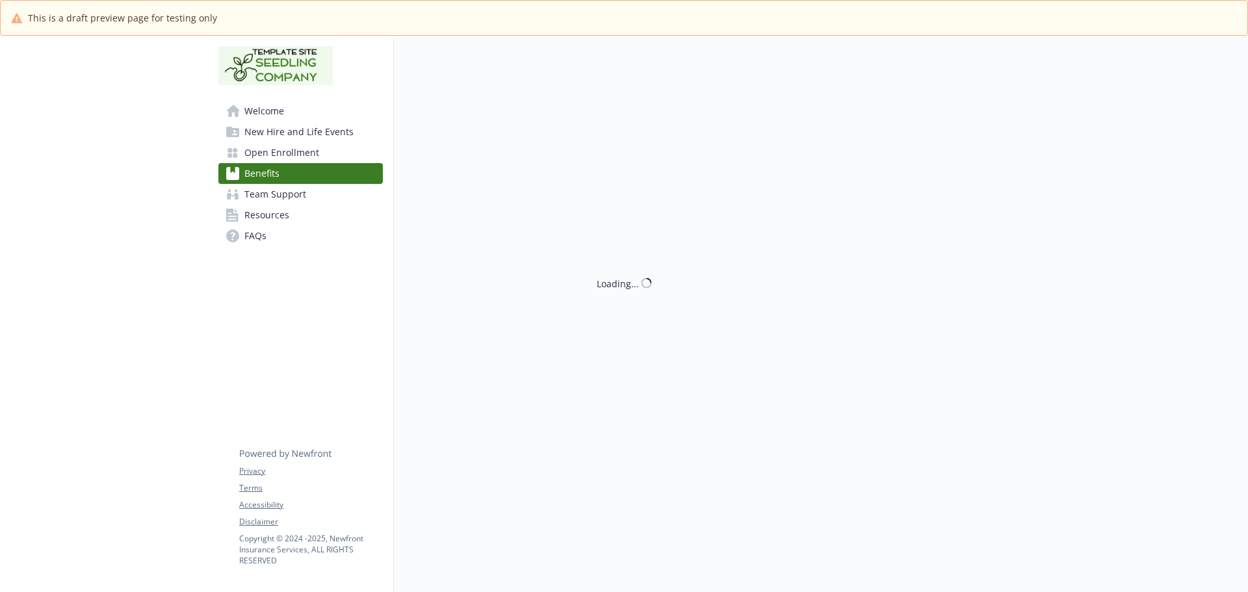
scroll to position [2716, 0]
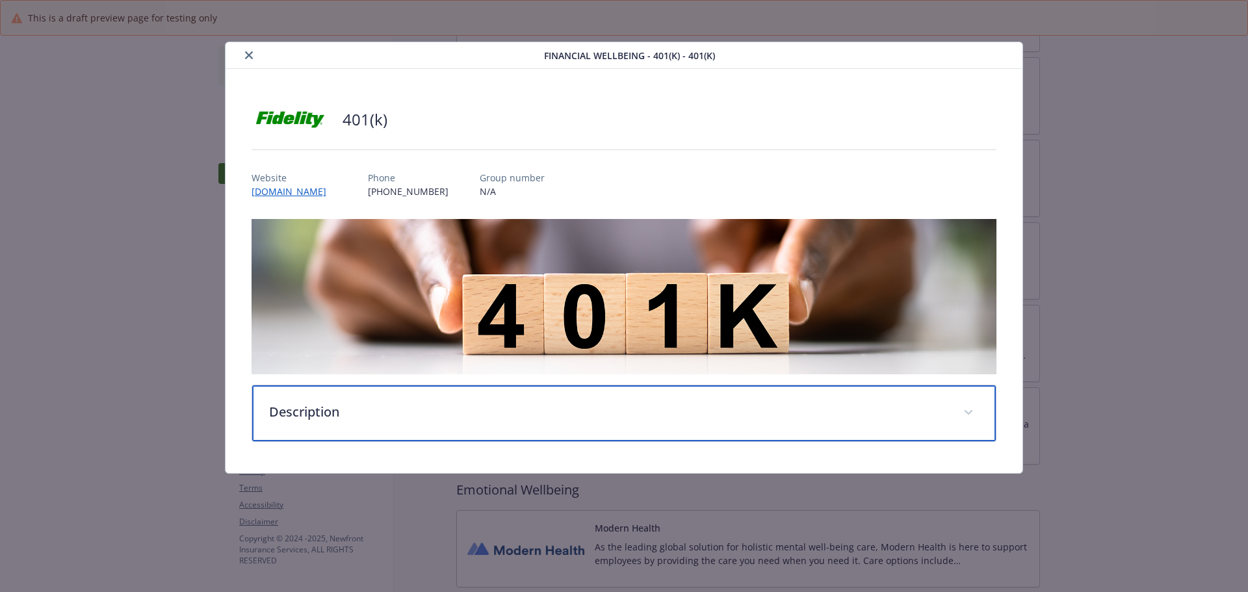
drag, startPoint x: 643, startPoint y: 286, endPoint x: 410, endPoint y: 429, distance: 273.7
click at [410, 429] on div "Description" at bounding box center [624, 414] width 744 height 56
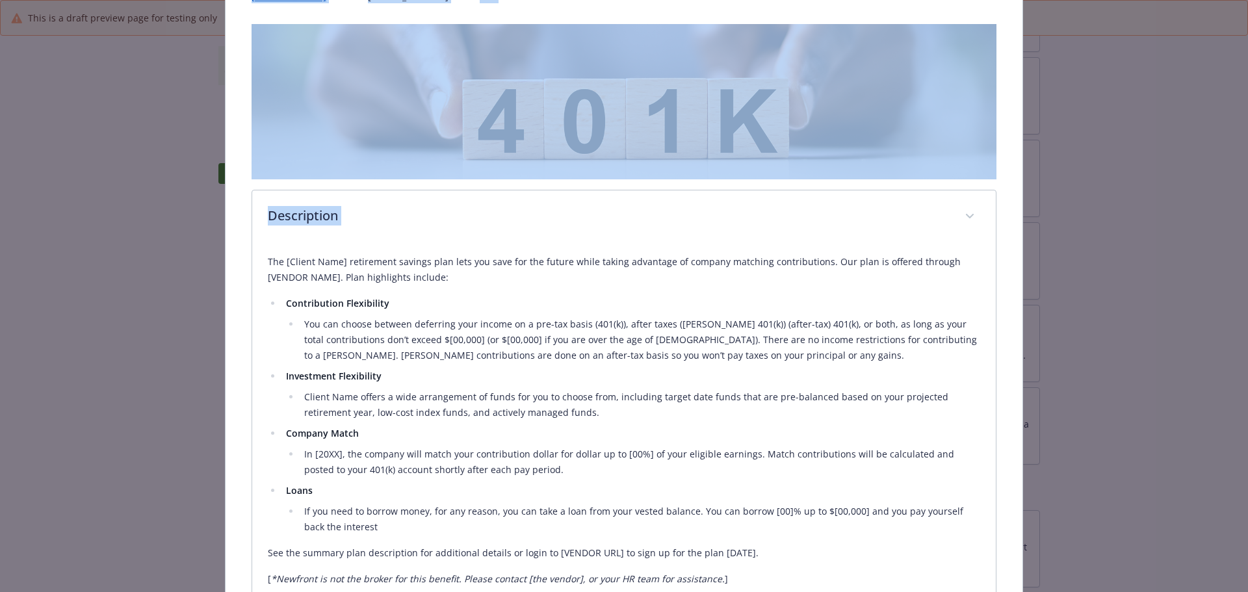
scroll to position [299, 0]
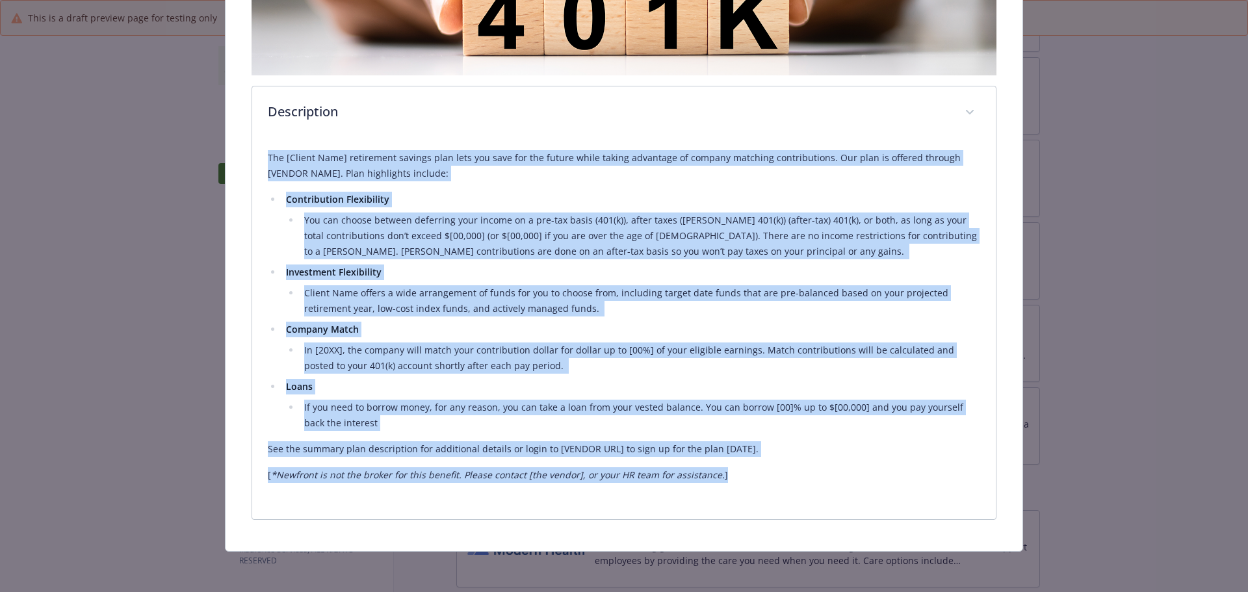
drag, startPoint x: 259, startPoint y: 261, endPoint x: 425, endPoint y: 471, distance: 268.5
click at [748, 523] on div "401(k) Website www.fidelity.com Phone (800) 343-3548 Group number N/A Descripti…" at bounding box center [625, 160] width 798 height 781
copy div "The [Client Name] retirement savings plan lets you save for the future while ta…"
click at [481, 269] on li "Investment Flexibility​ Client Name offers a wide arrangement of funds for you …" at bounding box center [631, 291] width 699 height 52
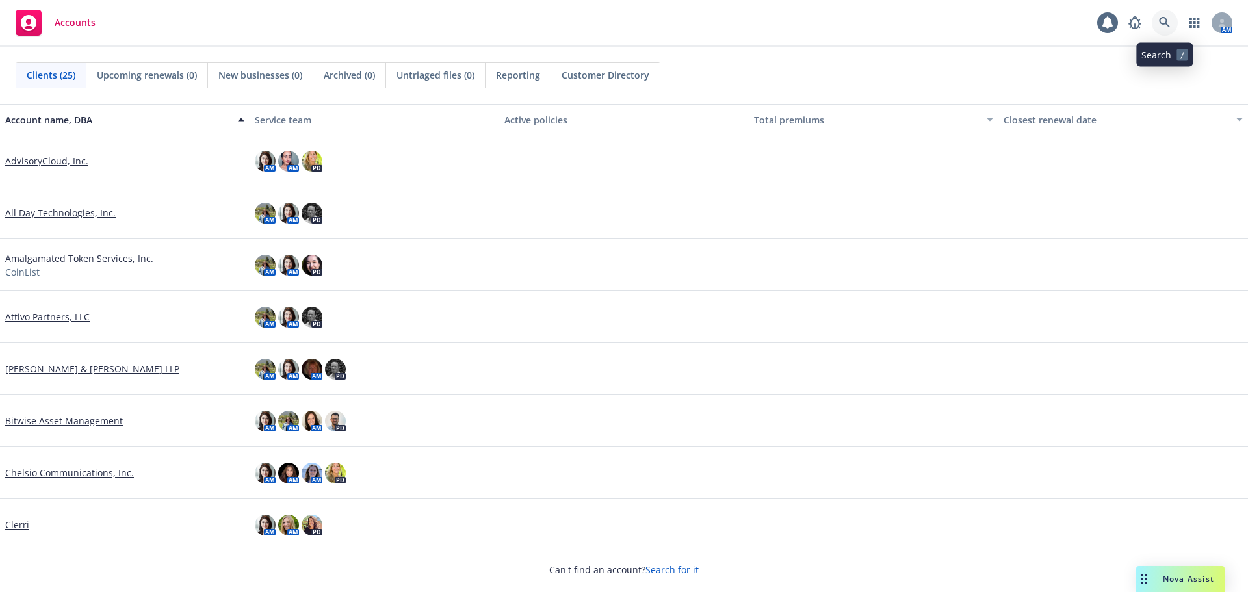
click at [1173, 21] on link at bounding box center [1165, 23] width 26 height 26
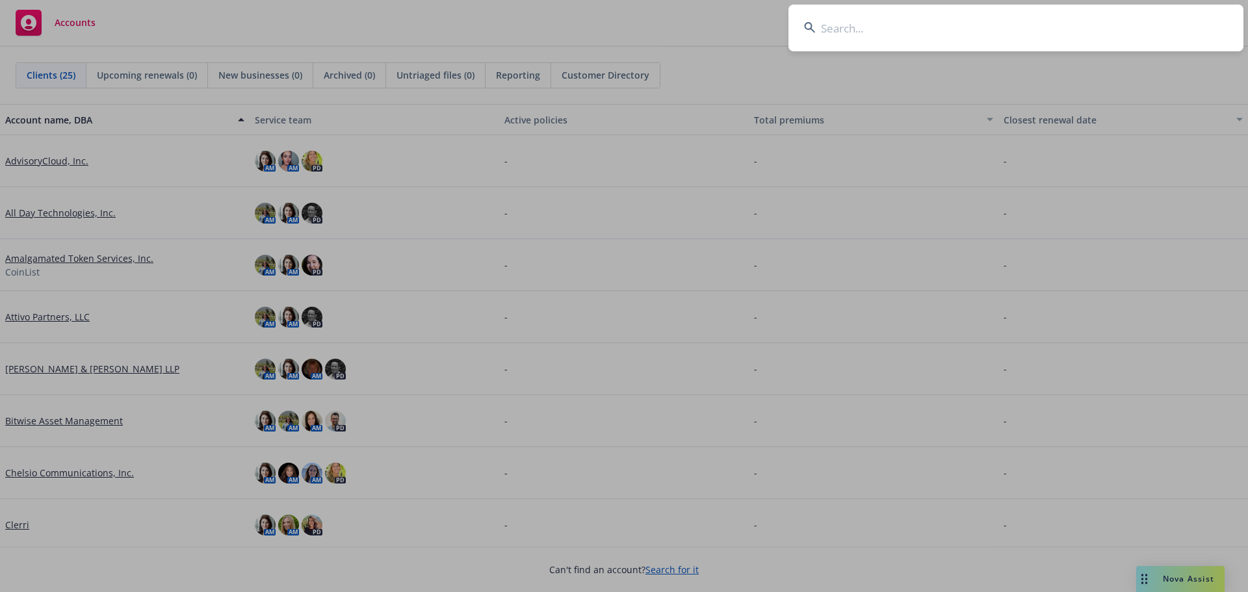
click at [912, 34] on input at bounding box center [1016, 28] width 455 height 47
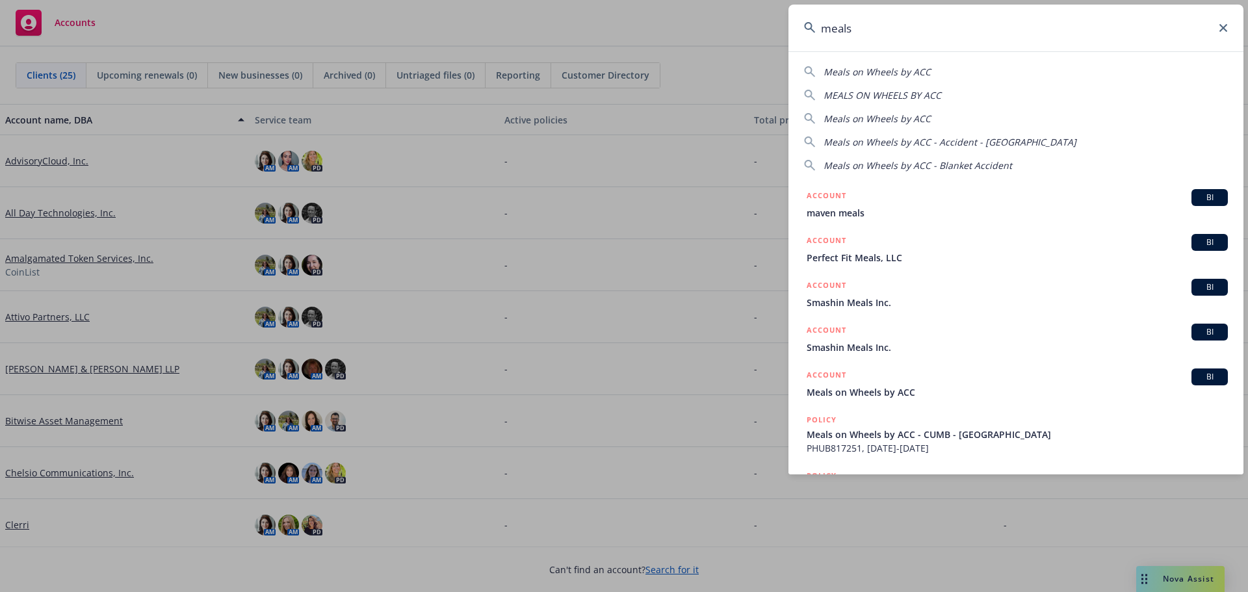
click at [880, 70] on span "Meals on Wheels by ACC" at bounding box center [877, 72] width 107 height 12
type input "Meals on Wheels by ACC"
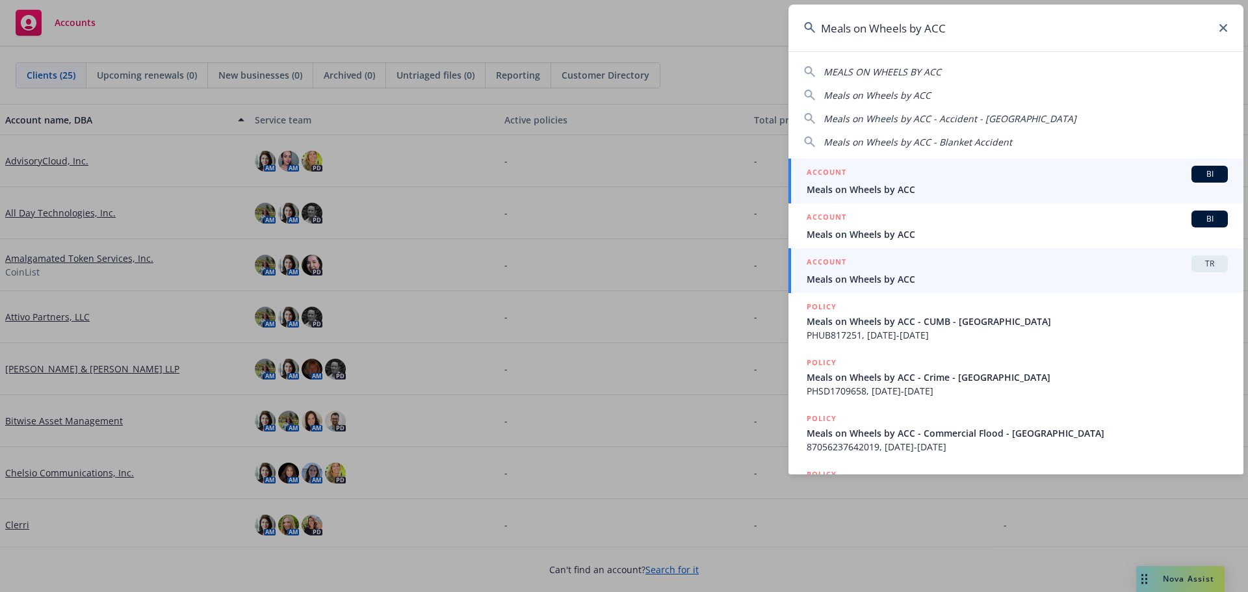
click at [926, 273] on span "Meals on Wheels by ACC" at bounding box center [1017, 279] width 421 height 14
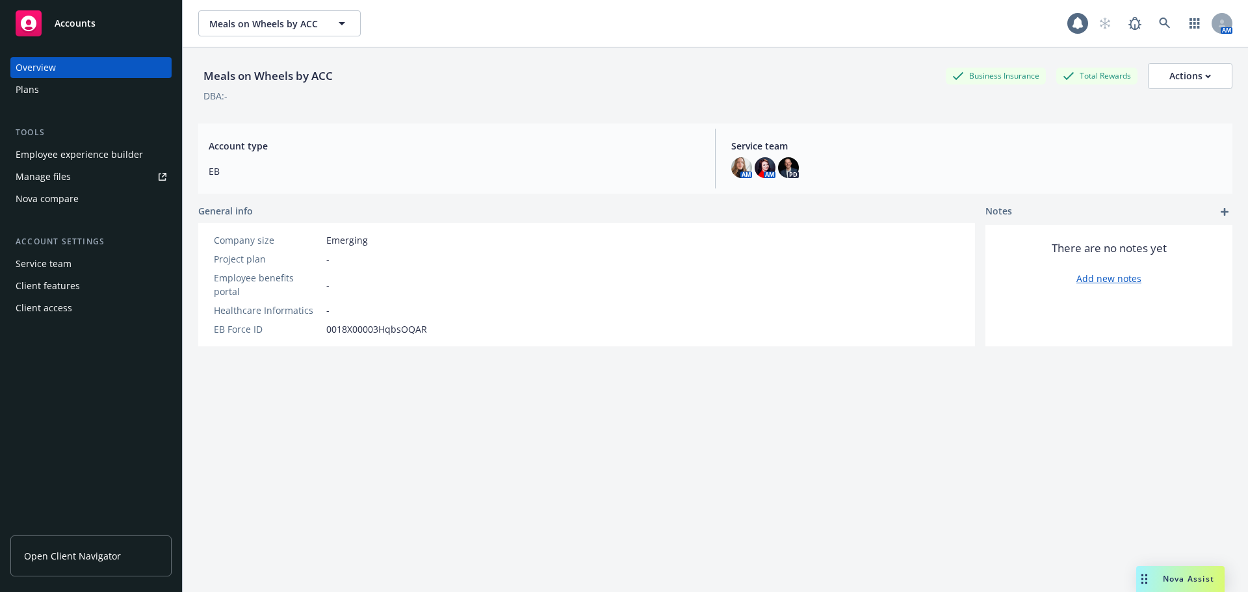
click at [74, 150] on div "Employee experience builder" at bounding box center [79, 154] width 127 height 21
click at [760, 172] on img at bounding box center [765, 167] width 21 height 21
click at [589, 153] on div "Account type EB" at bounding box center [454, 159] width 512 height 60
click at [106, 157] on div "Employee experience builder" at bounding box center [79, 154] width 127 height 21
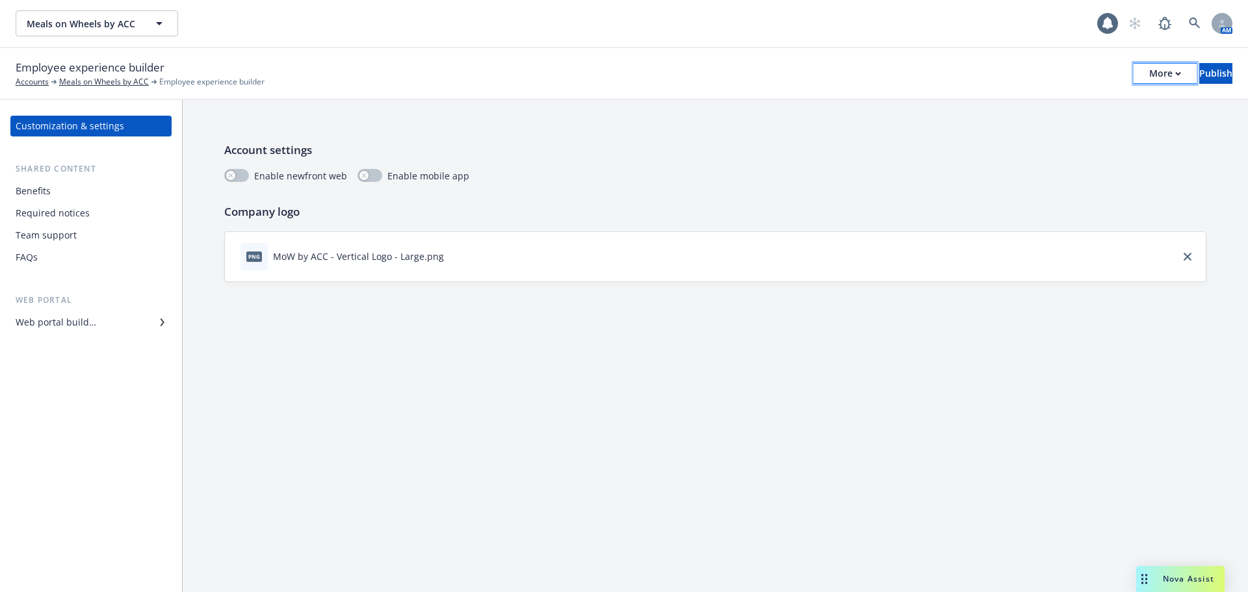
click at [1142, 70] on button "More" at bounding box center [1165, 73] width 63 height 21
click at [1097, 99] on link "Copy preview link" at bounding box center [1058, 103] width 192 height 26
click at [129, 25] on span "Meals on Wheels by ACC" at bounding box center [83, 24] width 112 height 14
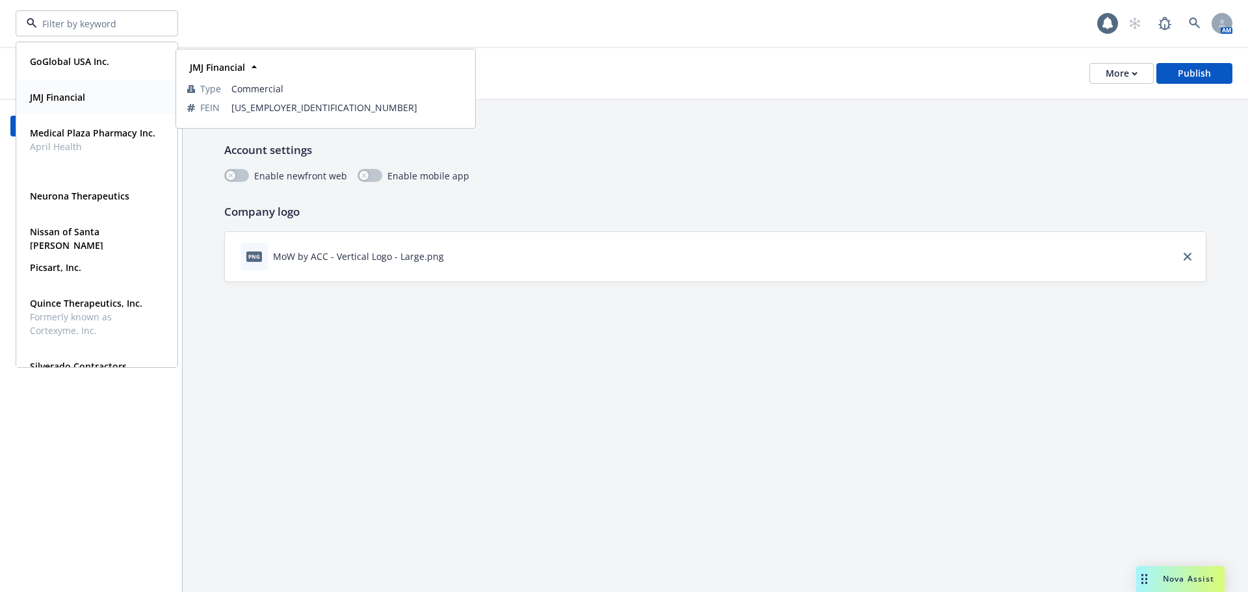
scroll to position [585, 0]
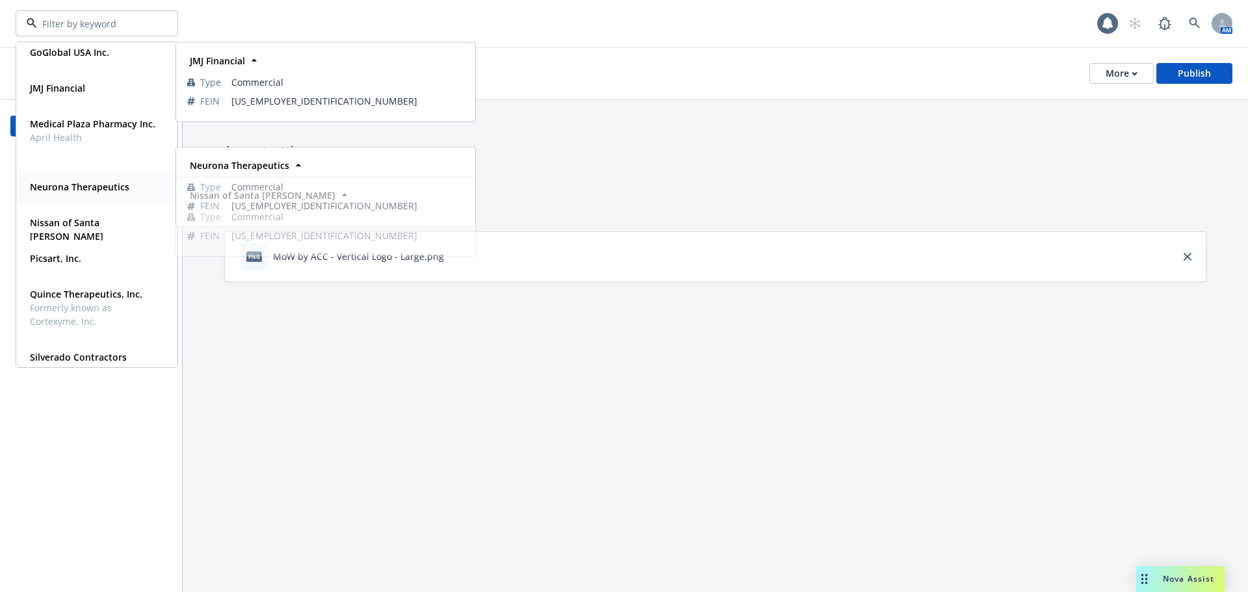
click at [60, 185] on strong "Neurona Therapeutics" at bounding box center [79, 187] width 99 height 12
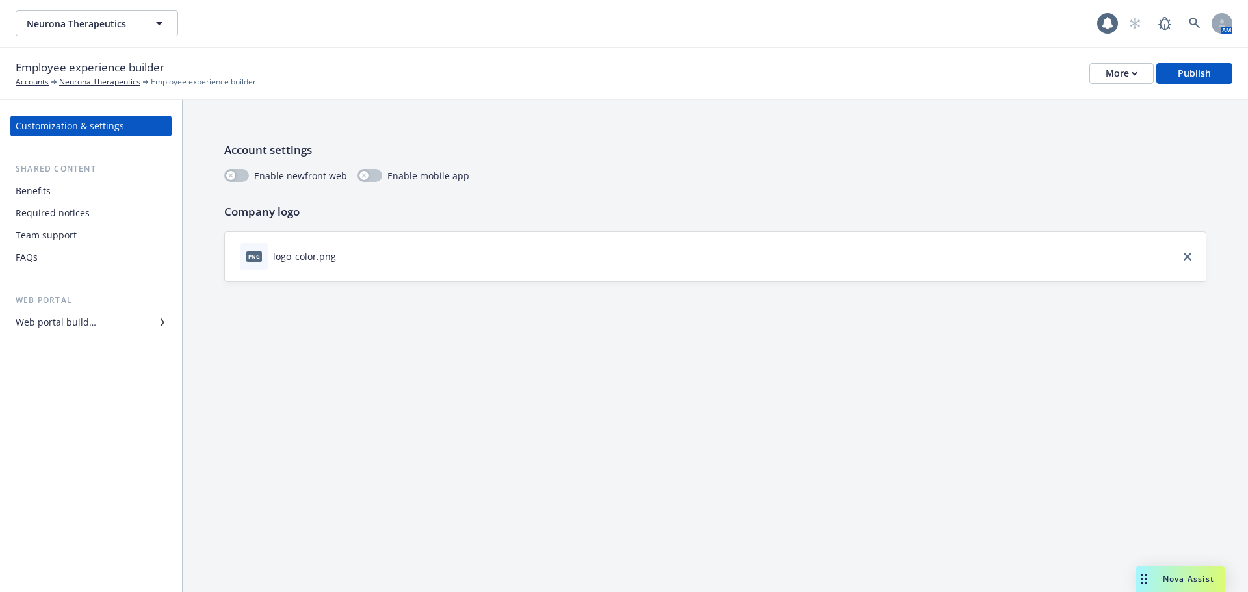
click at [330, 339] on div "Account settings Enable newfront web Enable mobile app Company logo png logo_co…" at bounding box center [716, 346] width 1066 height 492
click at [270, 334] on div "Account settings Enable newfront web Enable mobile app Company logo png logo_co…" at bounding box center [716, 346] width 1066 height 492
click at [1114, 75] on div "More" at bounding box center [1122, 74] width 32 height 20
click at [1086, 94] on link "Copy preview link" at bounding box center [1058, 103] width 192 height 26
click at [1123, 79] on div "More" at bounding box center [1122, 74] width 32 height 20
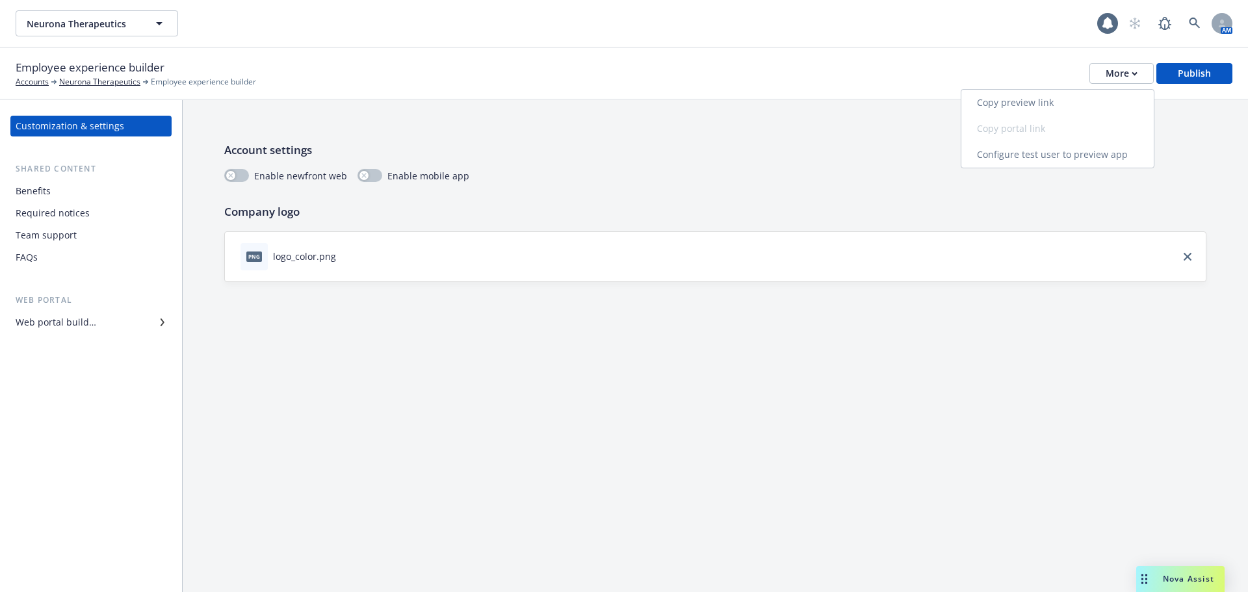
click at [1047, 109] on link "Copy preview link" at bounding box center [1058, 103] width 192 height 26
